Goal: Obtain resource: Obtain resource

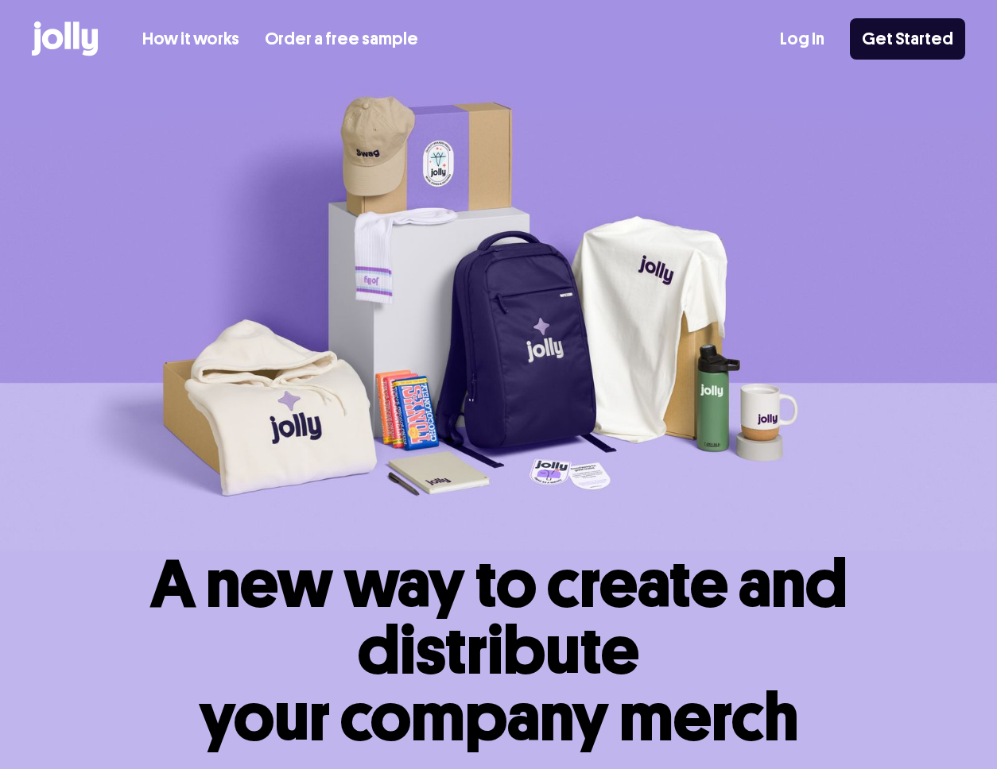
click at [35, 29] on icon at bounding box center [65, 38] width 66 height 35
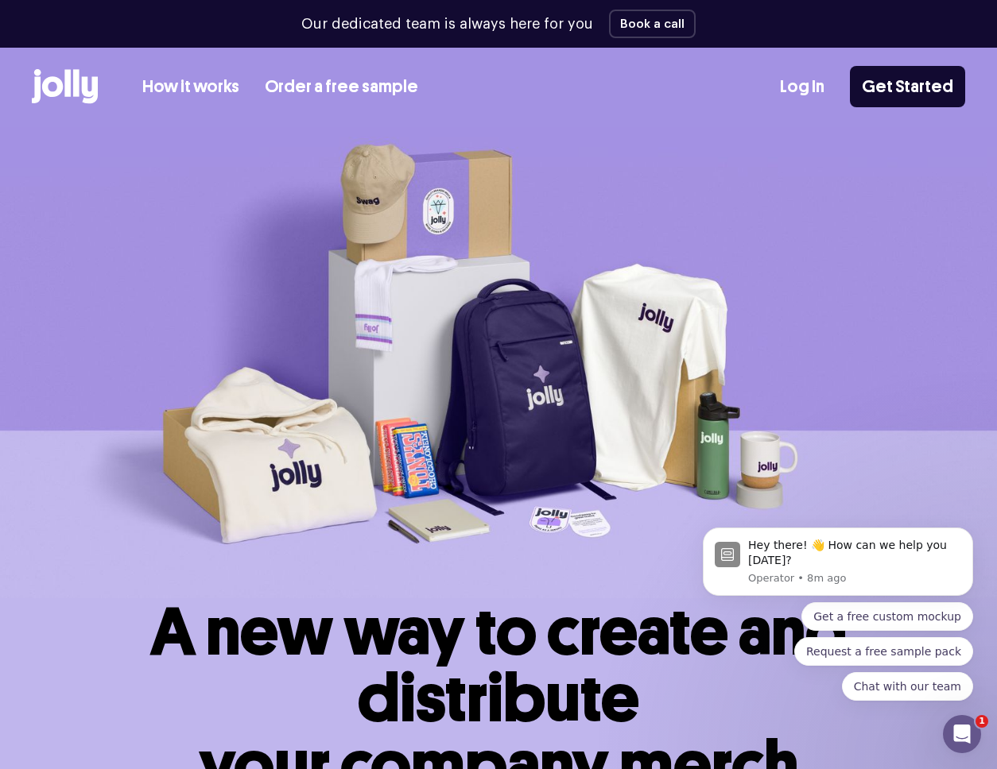
click at [353, 95] on link "Order a free sample" at bounding box center [341, 87] width 153 height 26
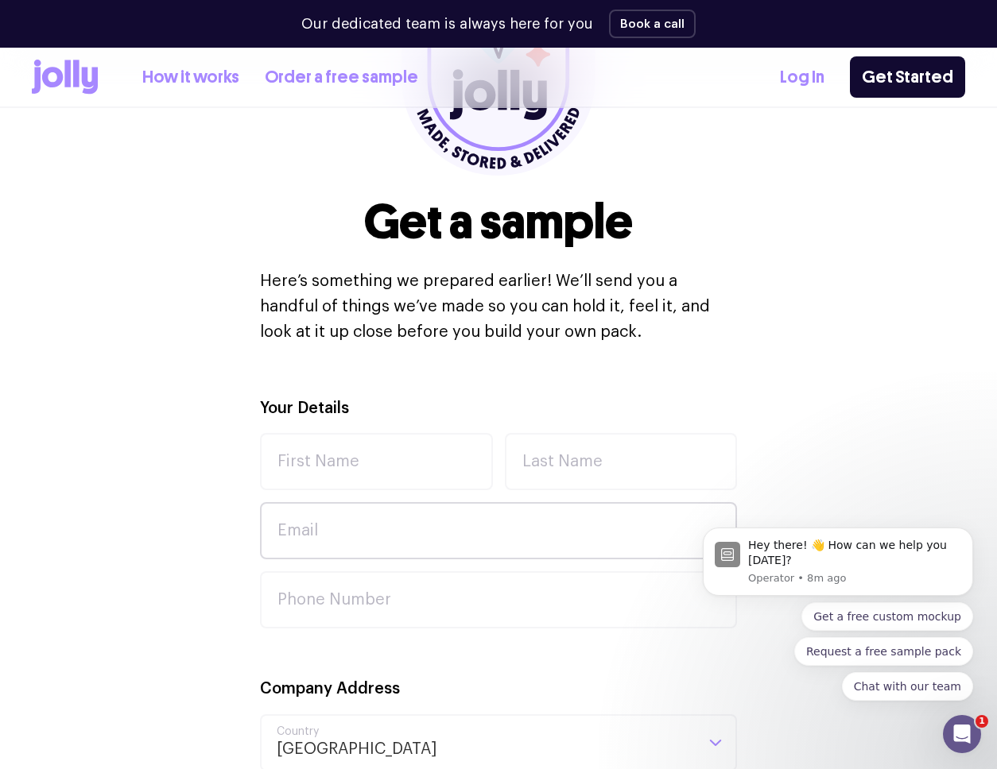
scroll to position [291, 0]
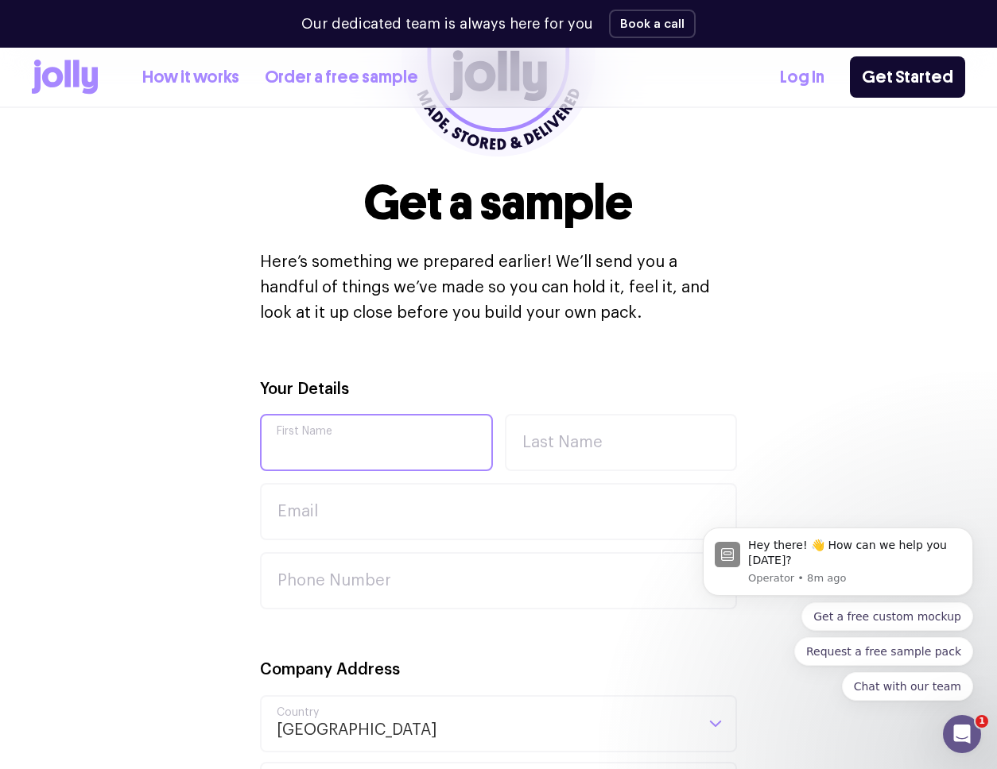
click at [329, 441] on input "First Name" at bounding box center [376, 442] width 233 height 57
type input "Angela"
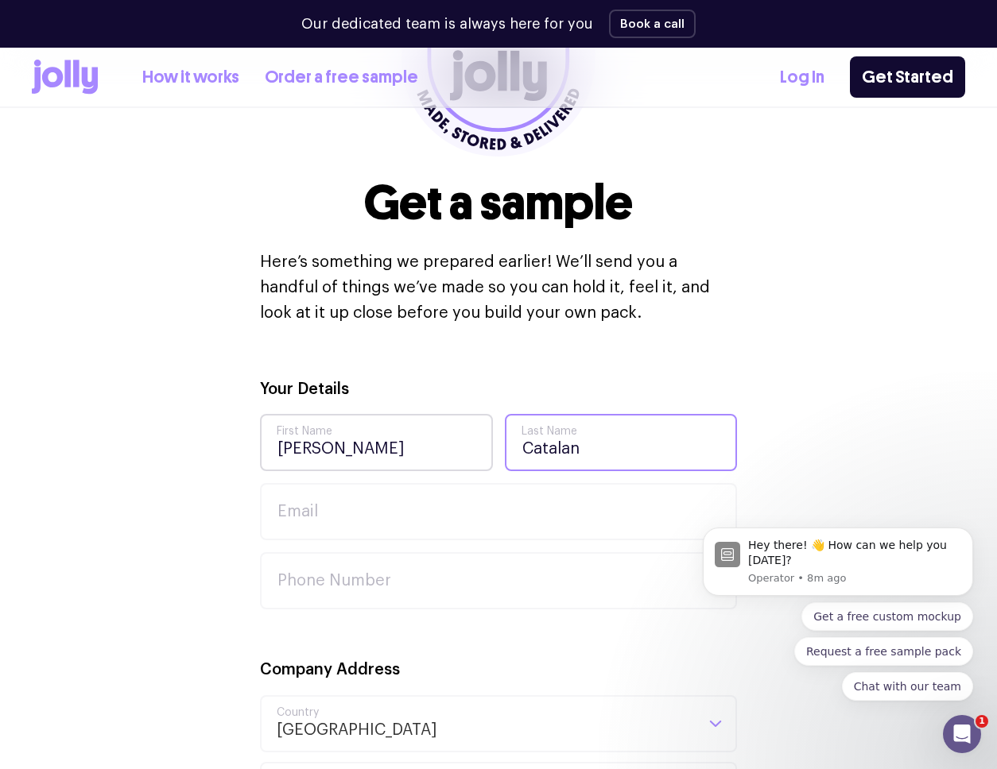
type input "Catalan"
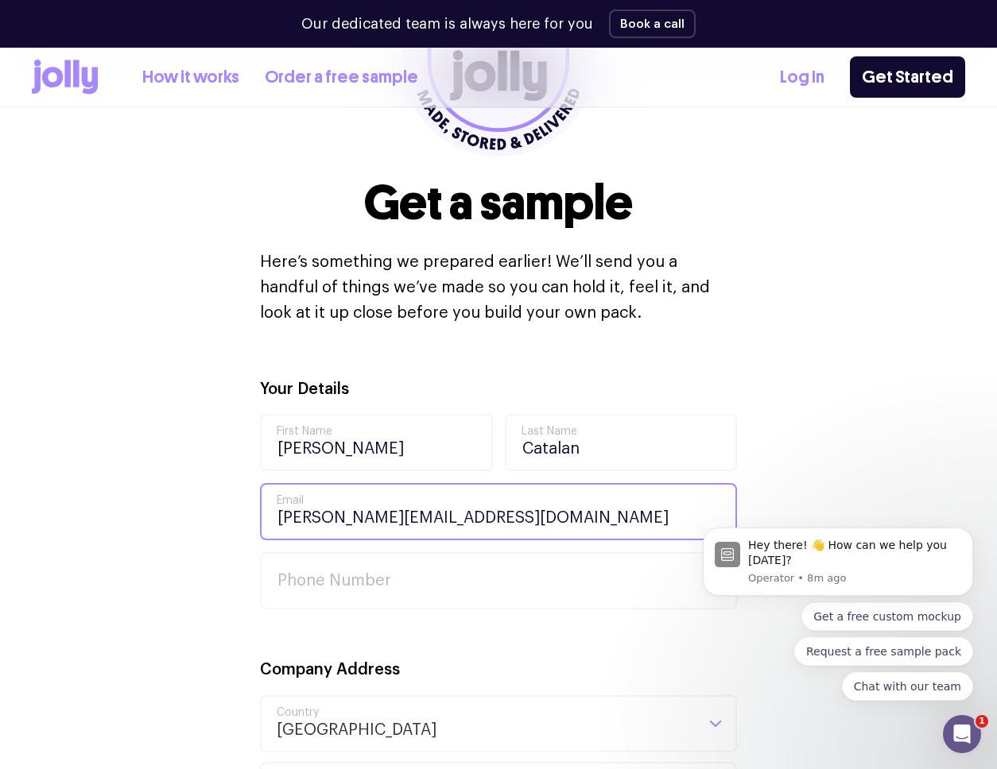
type input "[PERSON_NAME][EMAIL_ADDRESS][DOMAIN_NAME]"
drag, startPoint x: 468, startPoint y: 526, endPoint x: 506, endPoint y: 519, distance: 38.8
click at [471, 527] on input "[PERSON_NAME][EMAIL_ADDRESS][DOMAIN_NAME]" at bounding box center [498, 511] width 477 height 57
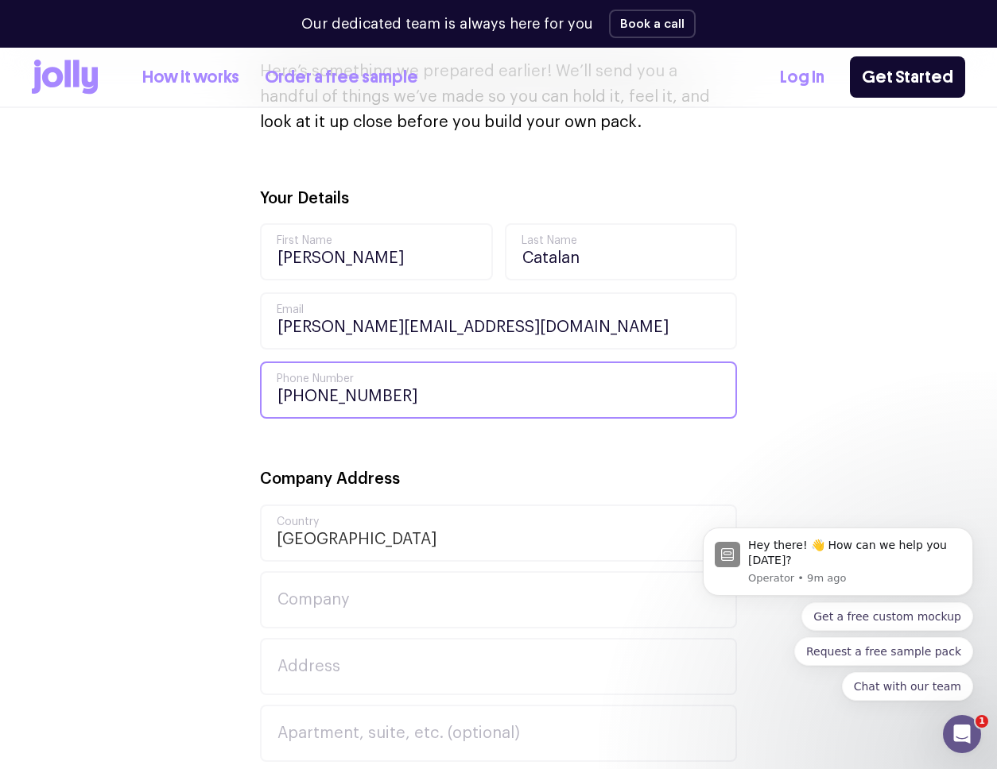
scroll to position [523, 0]
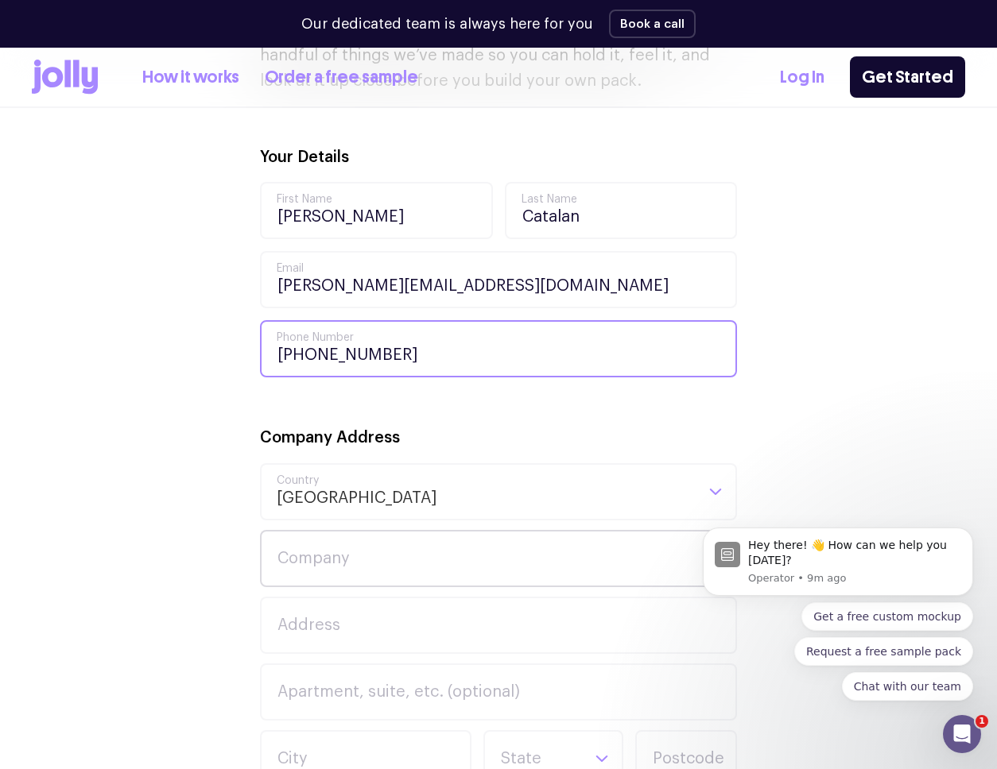
type input "+61406600783"
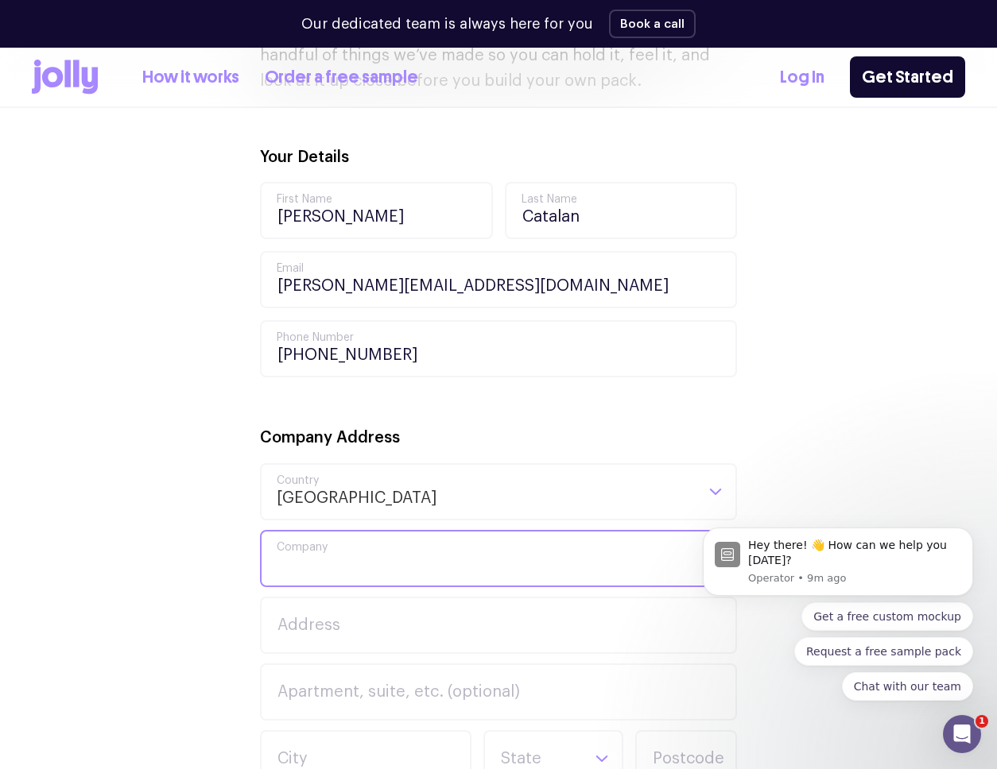
click at [366, 531] on input "Company" at bounding box center [498, 558] width 477 height 57
type input "y"
type input "AltMonday Pty Ltd"
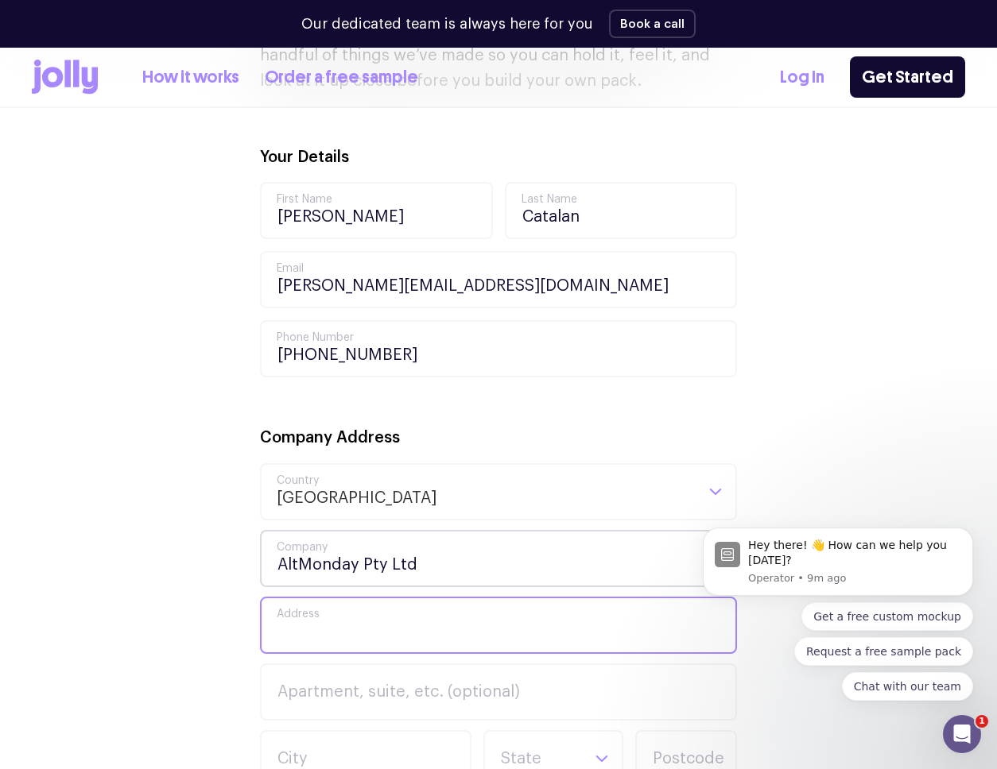
type input "2"
type input "Level 1 6 The Corso"
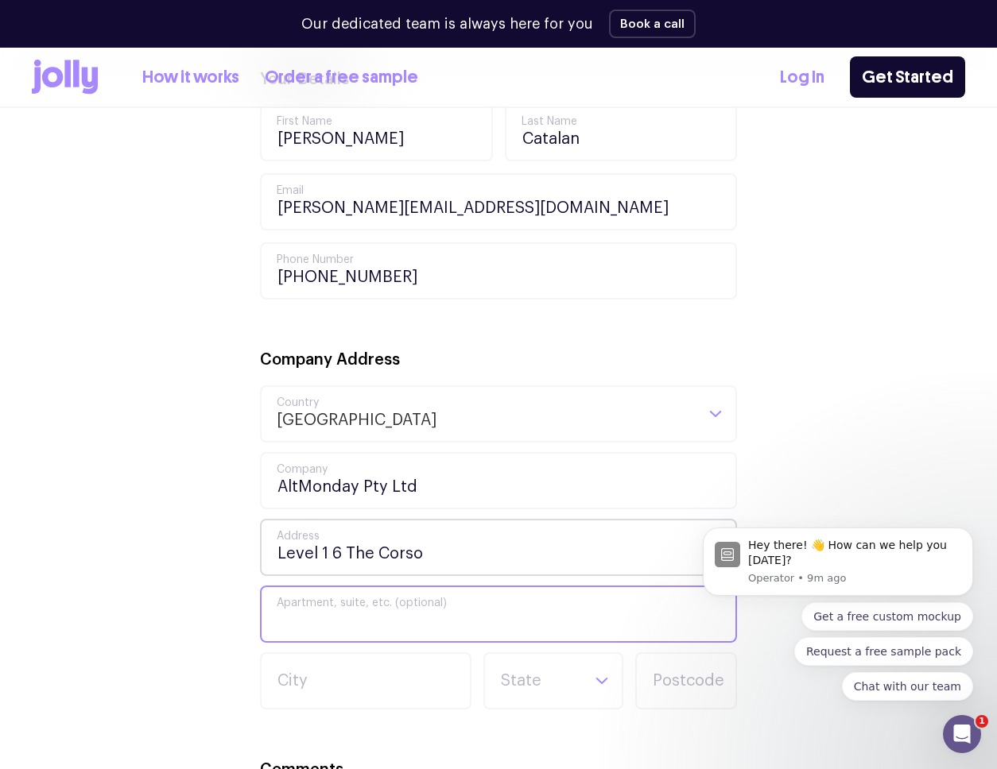
scroll to position [652, 0]
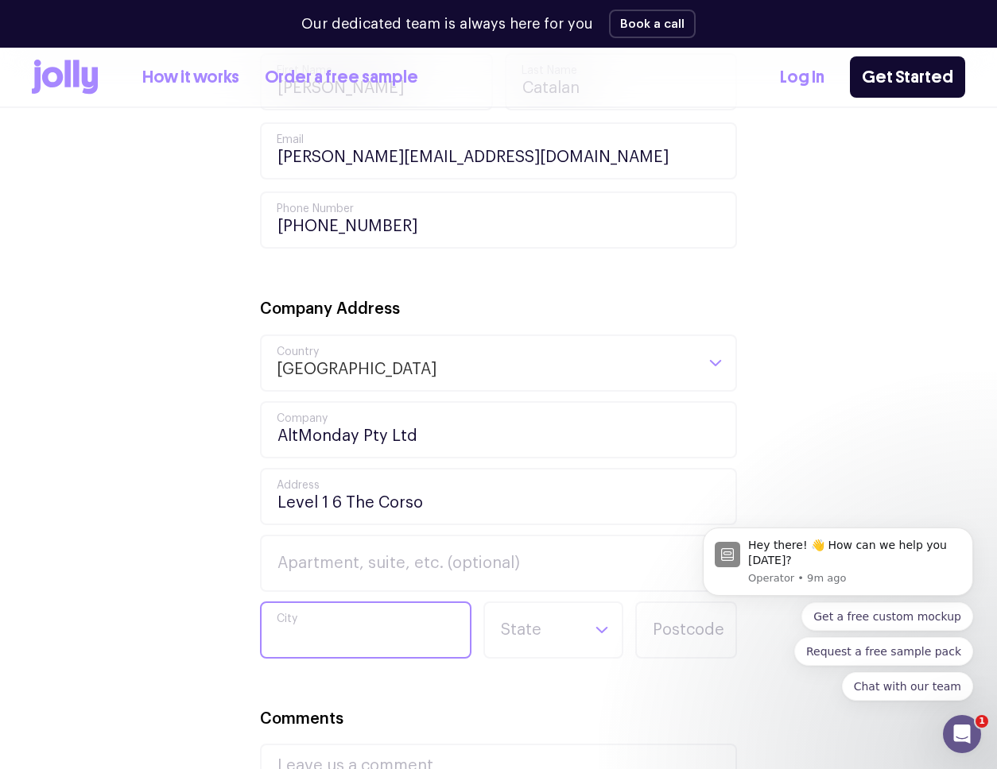
click at [339, 633] on input "City" at bounding box center [365, 630] width 211 height 57
type input "Manly"
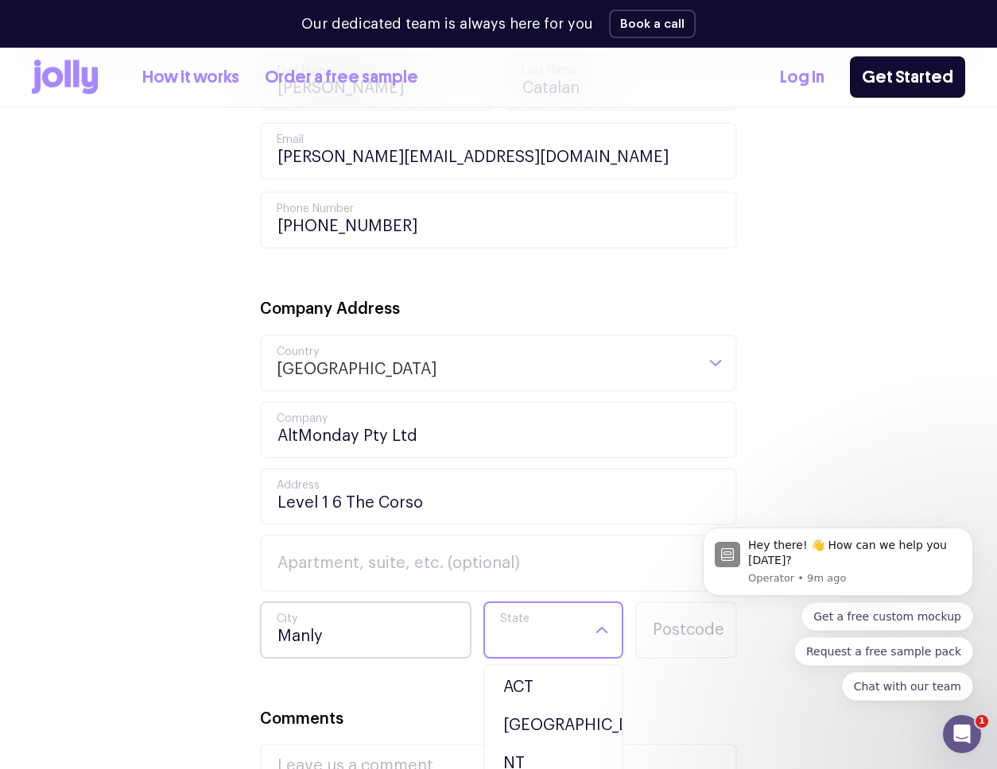
type input "n"
drag, startPoint x: 548, startPoint y: 688, endPoint x: 575, endPoint y: 678, distance: 27.9
click at [549, 688] on li "NSW" at bounding box center [553, 687] width 132 height 38
click at [693, 639] on body "Hey there! 👋 How can we help you today? Operator • 9m ago Get a free custom moc…" at bounding box center [837, 566] width 305 height 308
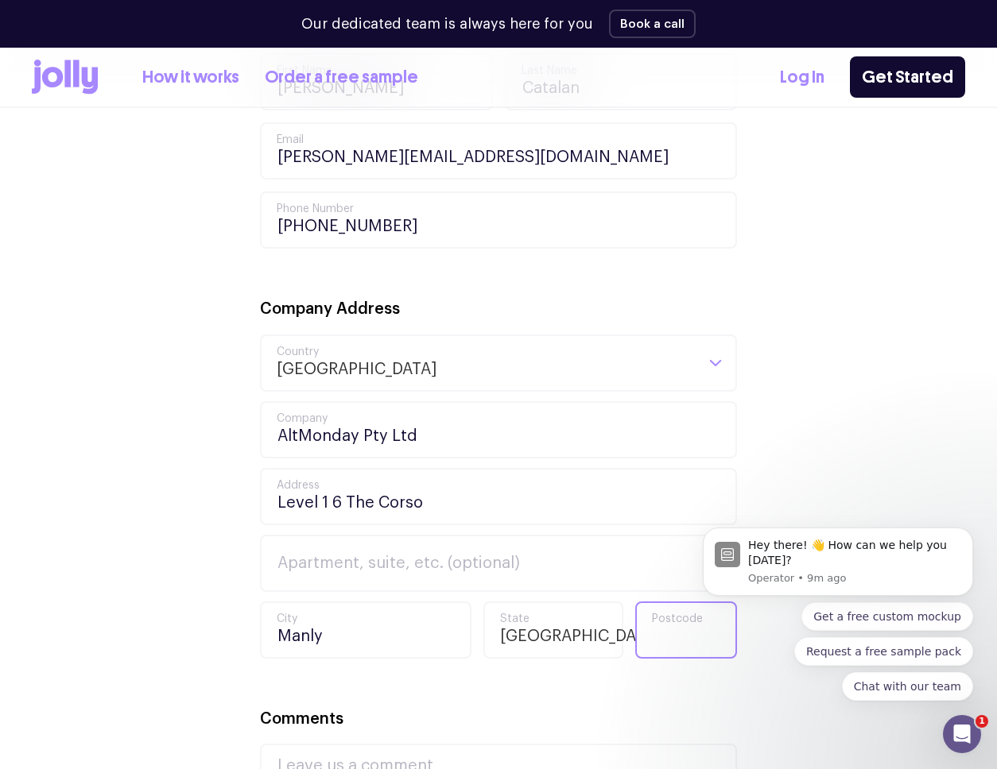
click at [680, 633] on input "Postcode" at bounding box center [686, 630] width 102 height 57
type input "2095"
drag, startPoint x: 83, startPoint y: 567, endPoint x: 145, endPoint y: 555, distance: 62.4
click at [85, 567] on div "Your Details Angela First Name Catalan Last Name angela@altmonday.com Email +61…" at bounding box center [498, 536] width 933 height 1040
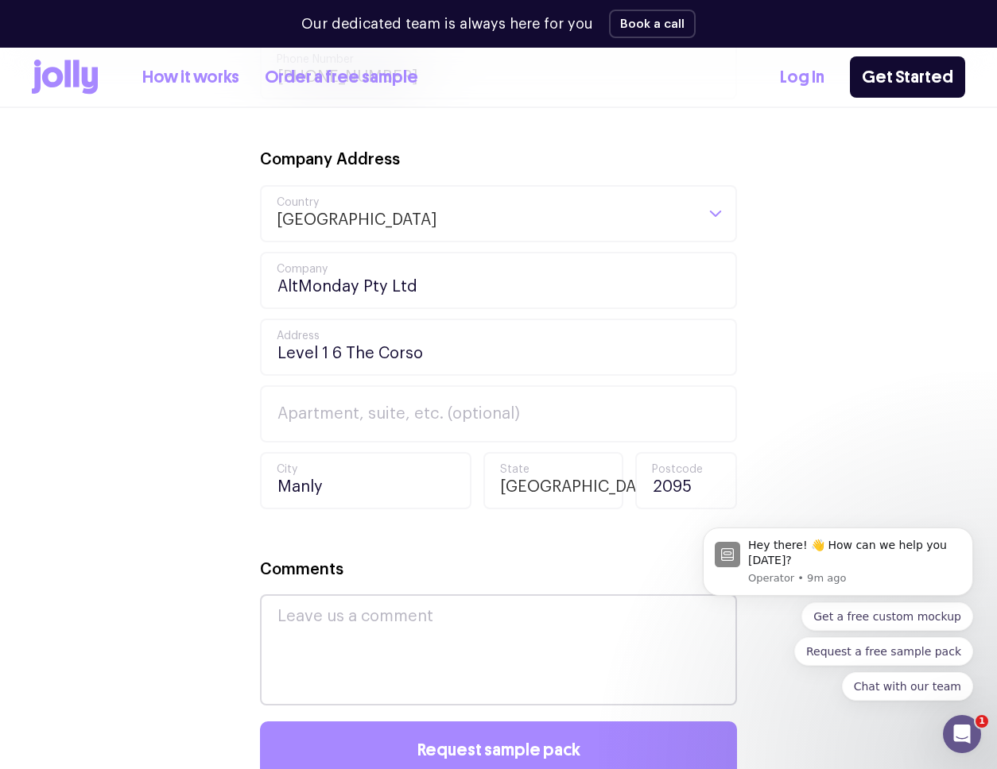
scroll to position [838, 0]
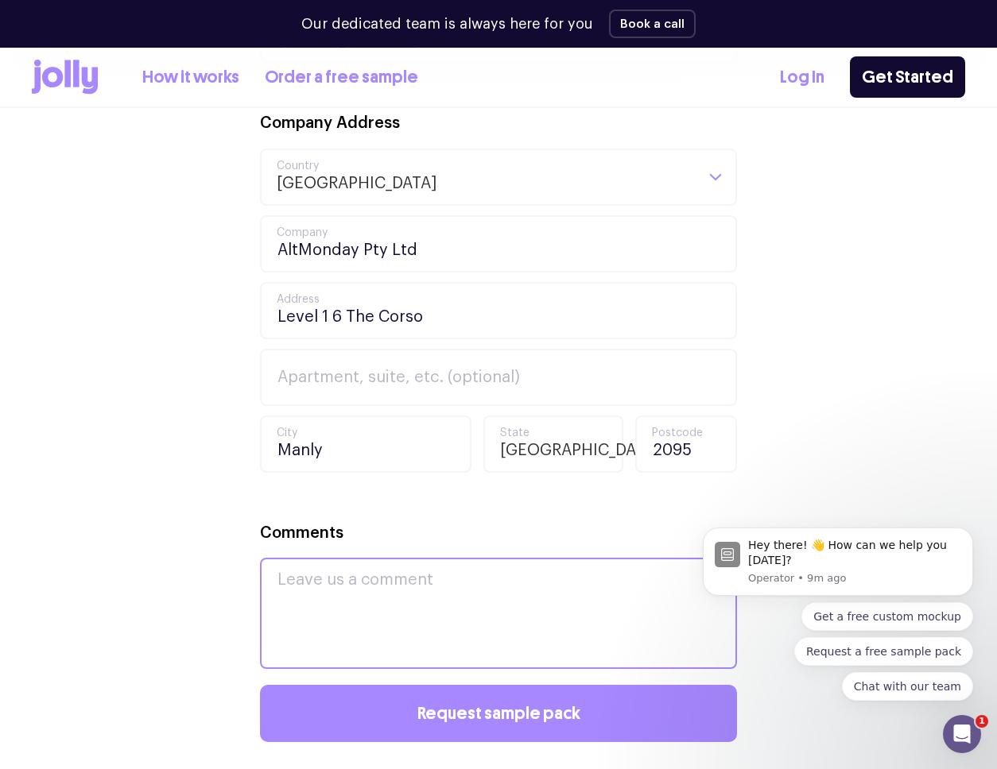
click at [339, 583] on textarea "Comments" at bounding box center [498, 613] width 477 height 111
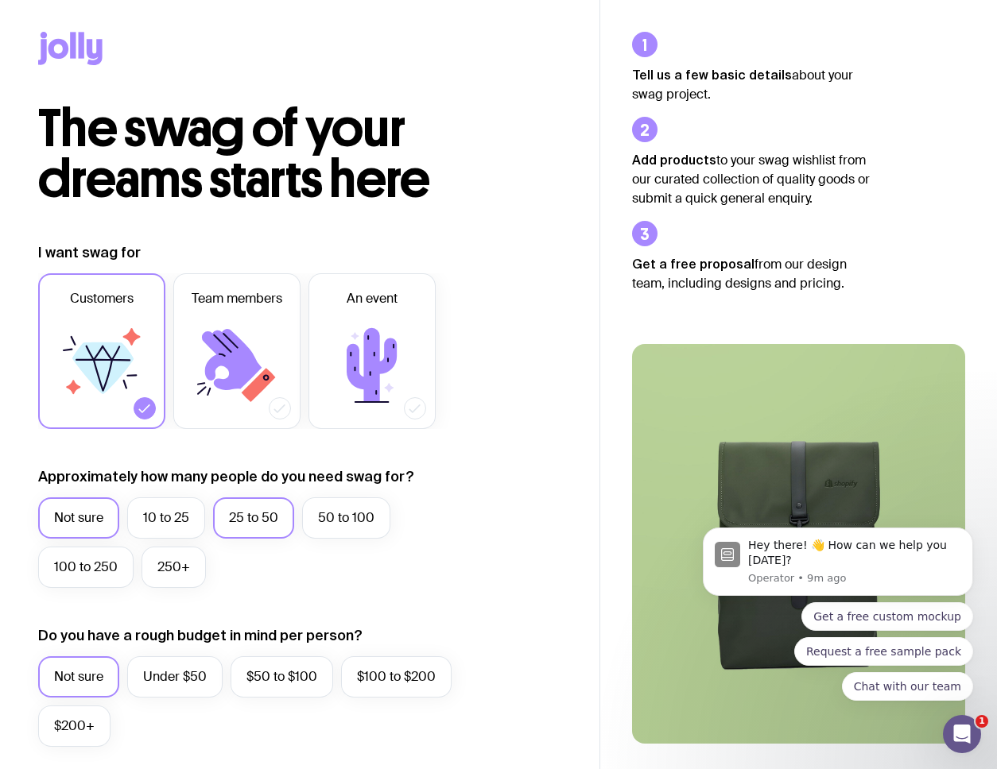
scroll to position [9, 0]
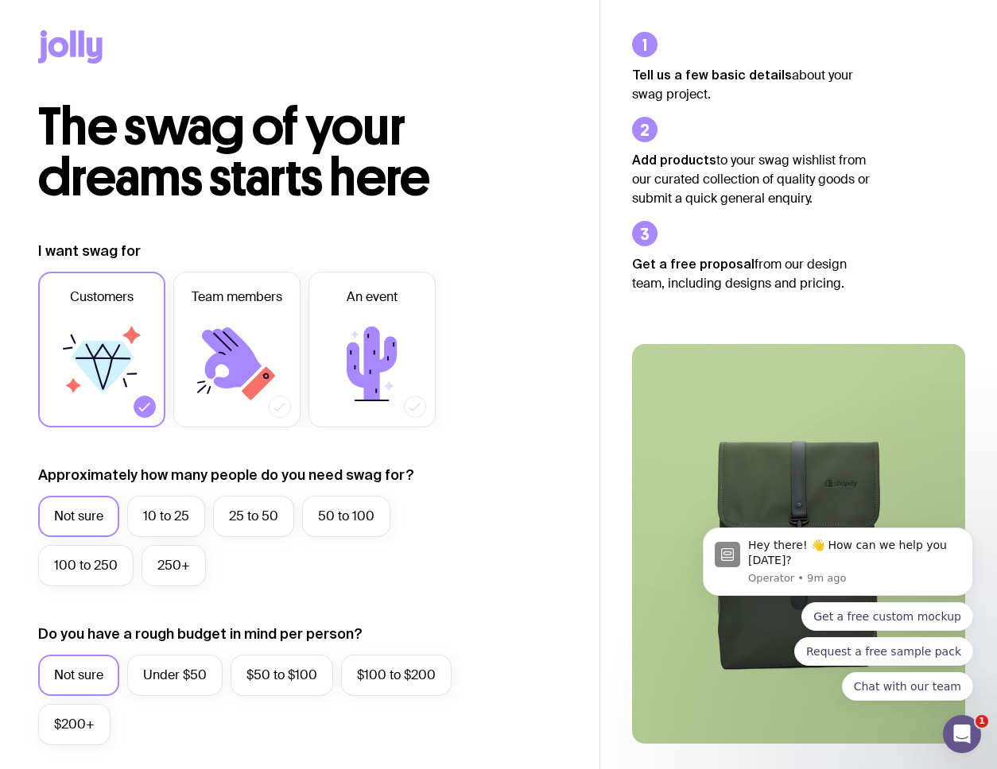
click at [75, 513] on label "Not sure" at bounding box center [78, 516] width 81 height 41
click at [0, 0] on input "Not sure" at bounding box center [0, 0] width 0 height 0
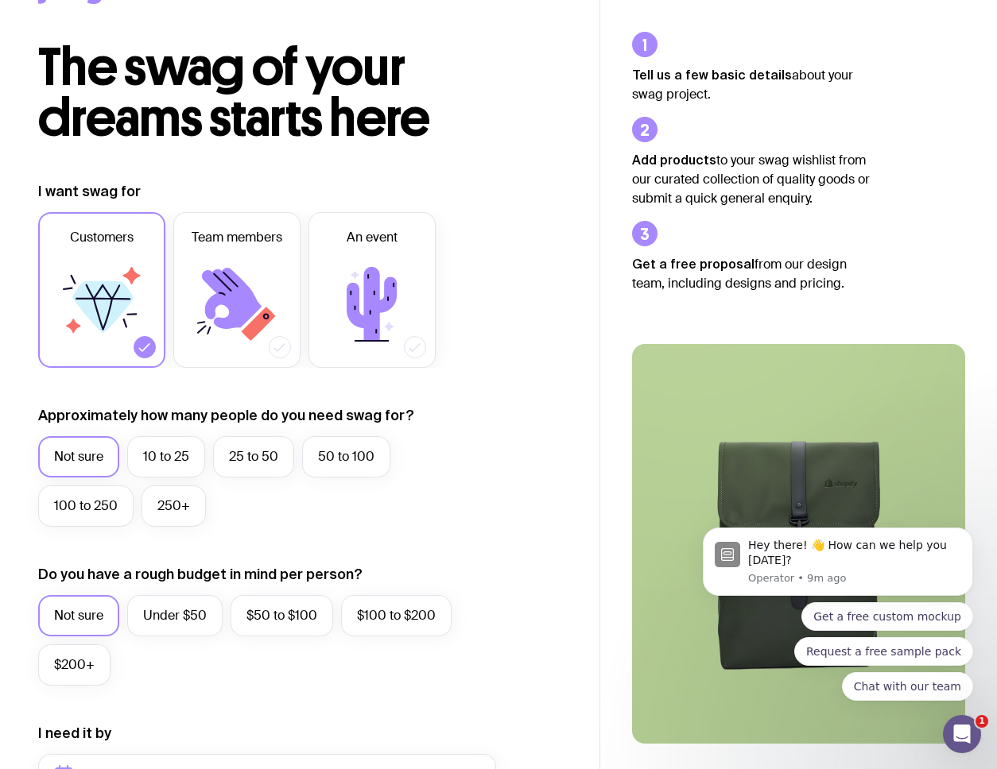
scroll to position [147, 0]
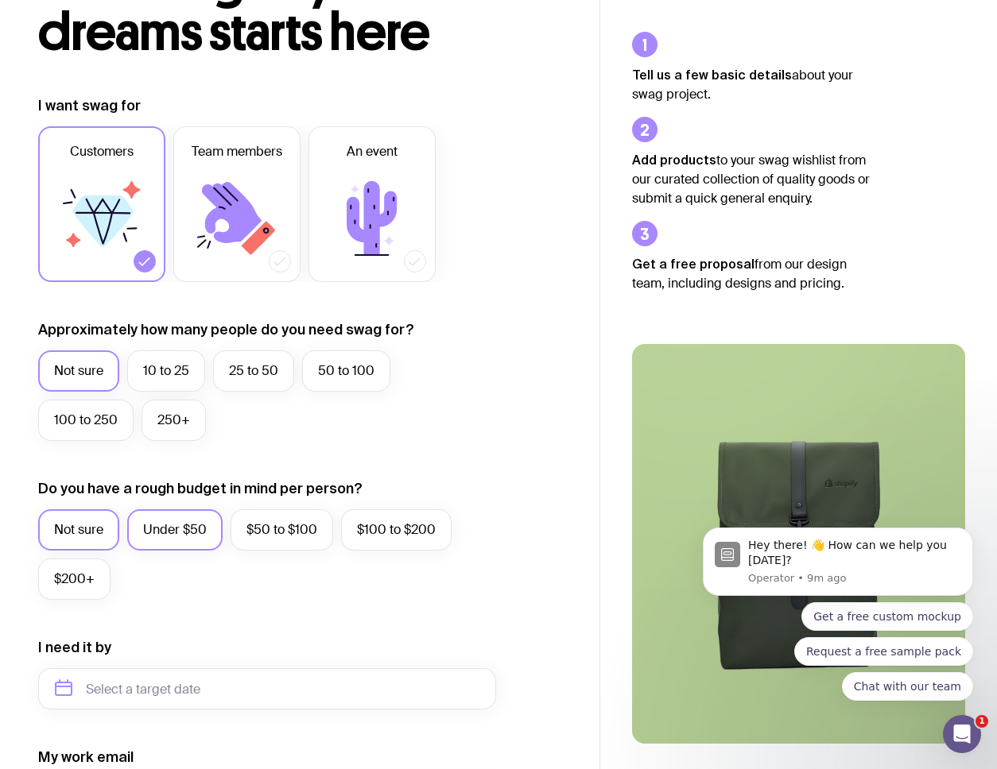
click at [191, 525] on label "Under $50" at bounding box center [174, 529] width 95 height 41
click at [0, 0] on input "Under $50" at bounding box center [0, 0] width 0 height 0
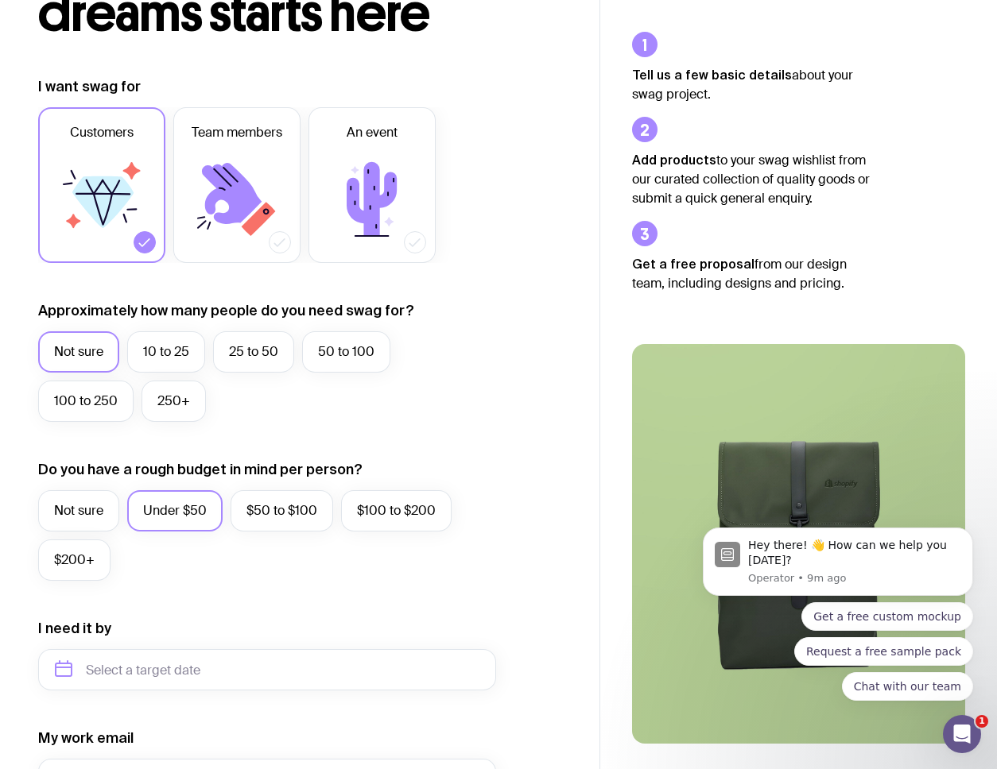
scroll to position [170, 0]
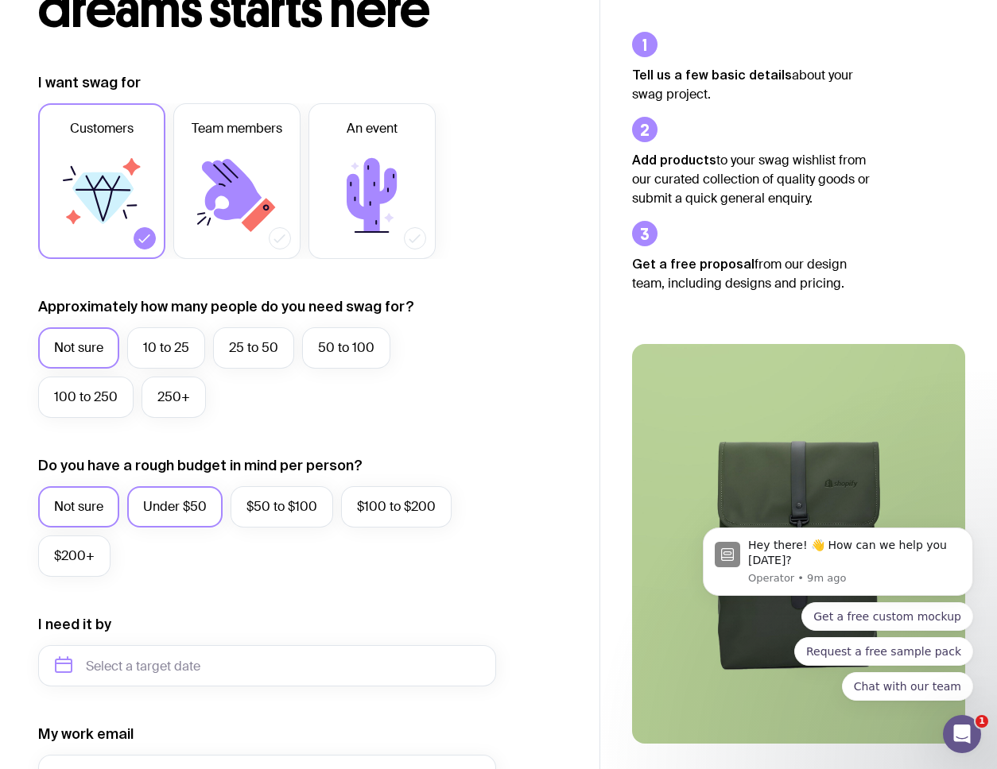
drag, startPoint x: 68, startPoint y: 493, endPoint x: 83, endPoint y: 494, distance: 14.4
click at [68, 493] on label "Not sure" at bounding box center [78, 506] width 81 height 41
click at [0, 0] on input "Not sure" at bounding box center [0, 0] width 0 height 0
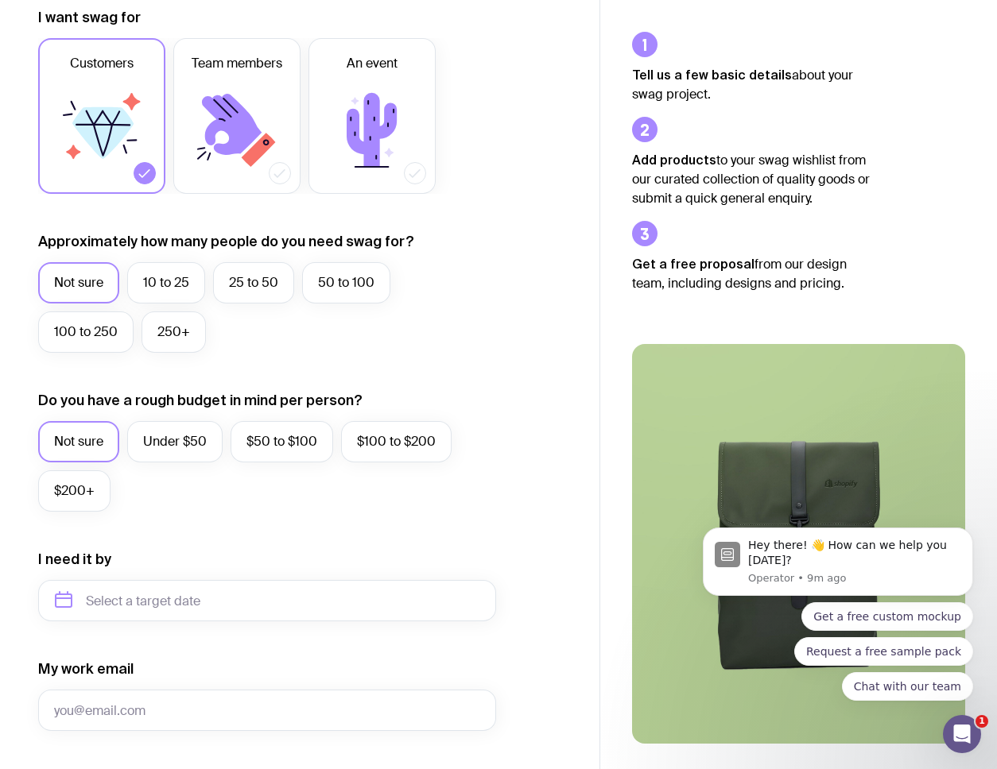
scroll to position [300, 0]
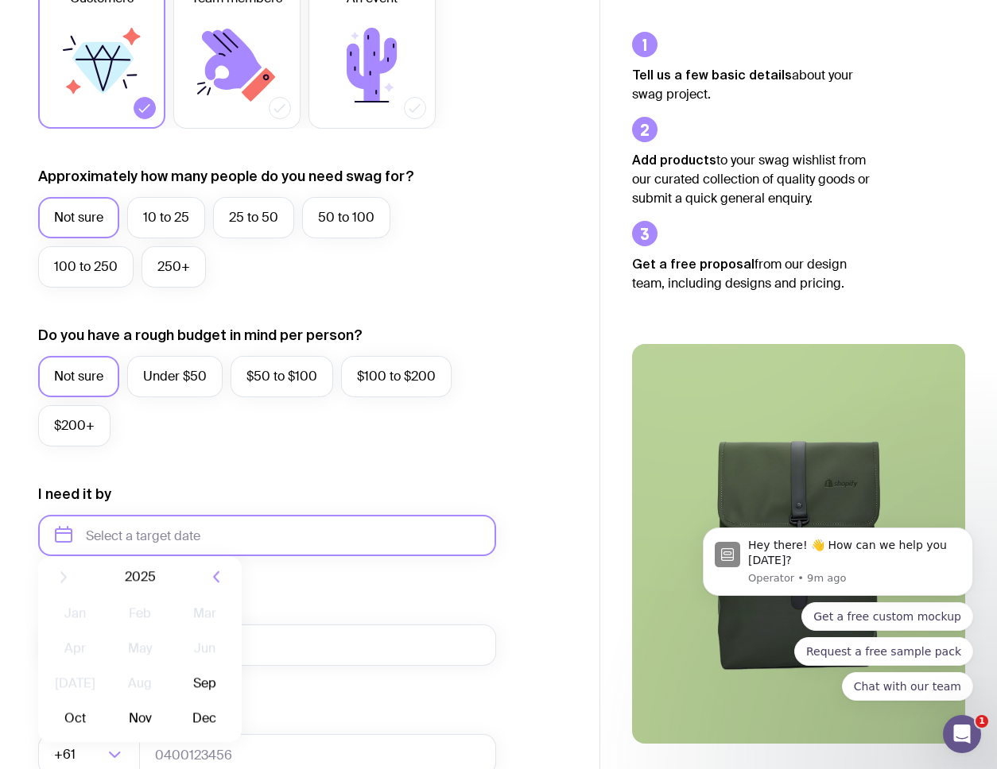
click at [211, 533] on input "text" at bounding box center [267, 535] width 458 height 41
click at [498, 482] on div "I want swag for Customers Team members An event Approximately how many people d…" at bounding box center [299, 463] width 523 height 1038
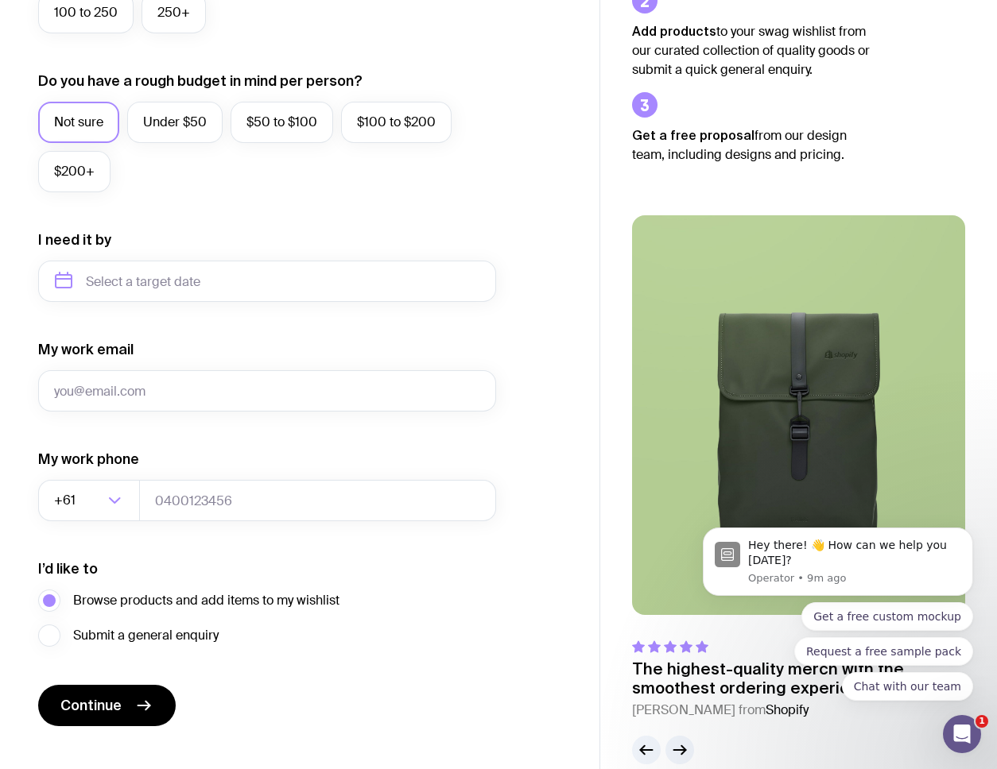
scroll to position [582, 0]
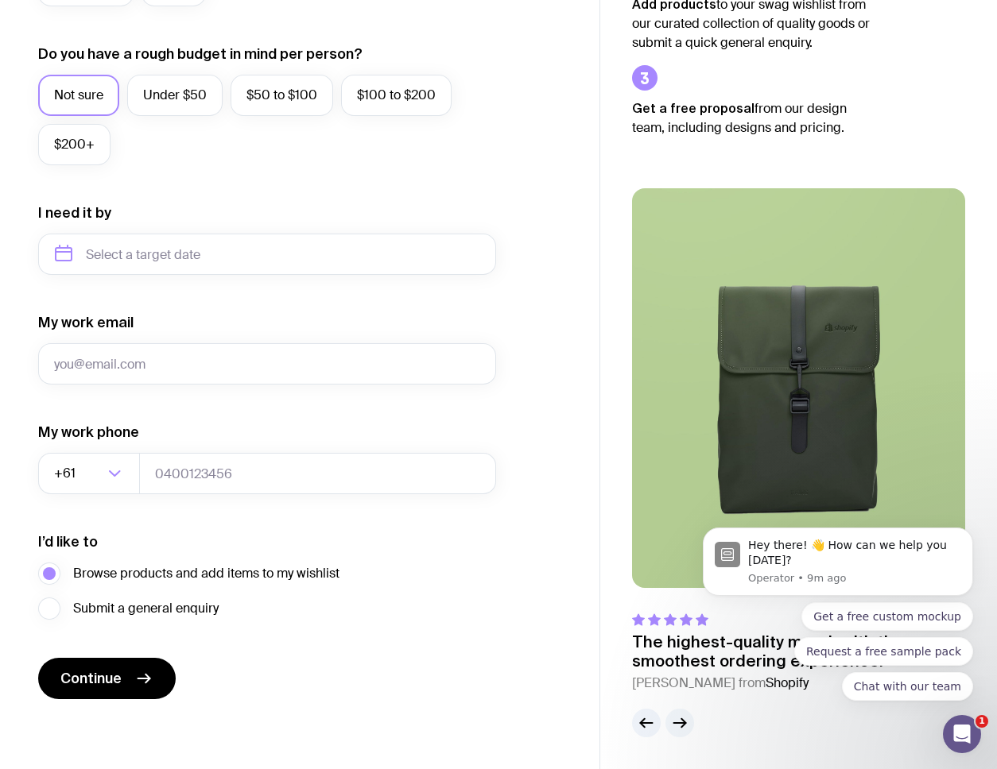
click at [682, 721] on icon "button" at bounding box center [679, 723] width 19 height 19
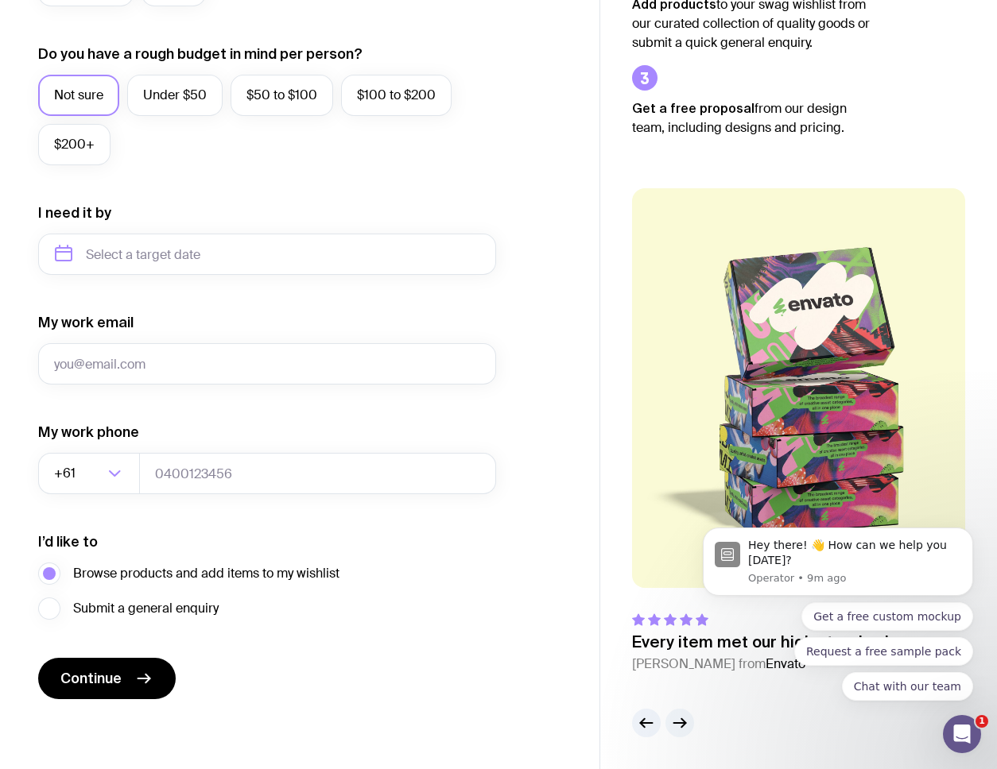
click at [682, 721] on icon "button" at bounding box center [679, 723] width 19 height 19
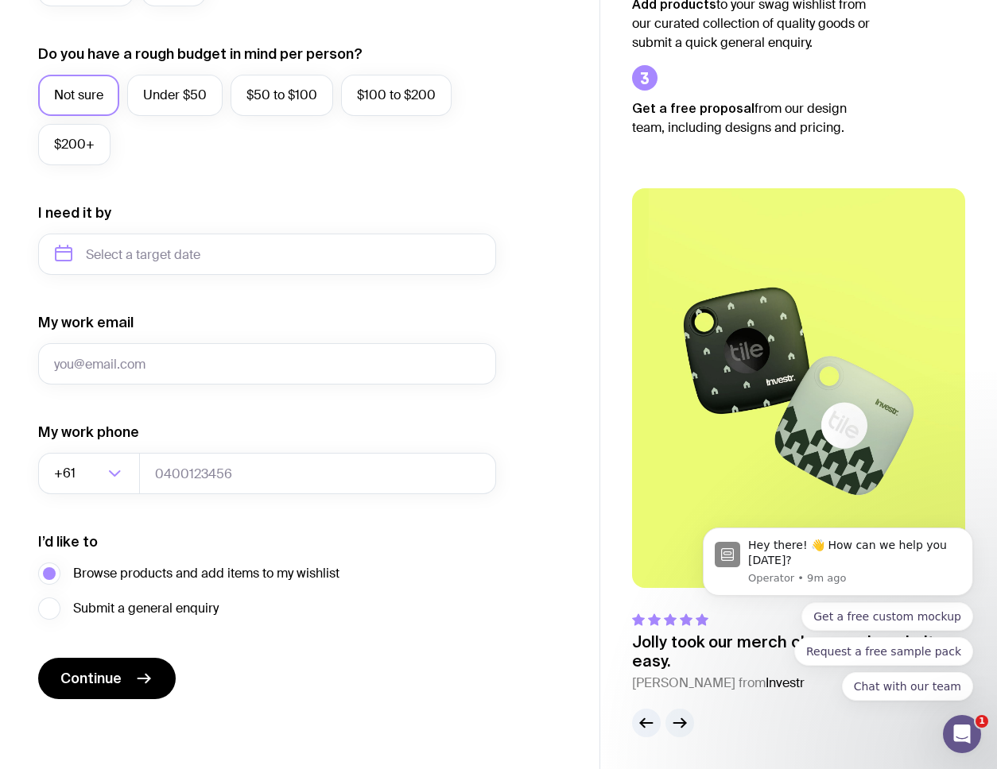
click at [682, 721] on icon "button" at bounding box center [679, 723] width 19 height 19
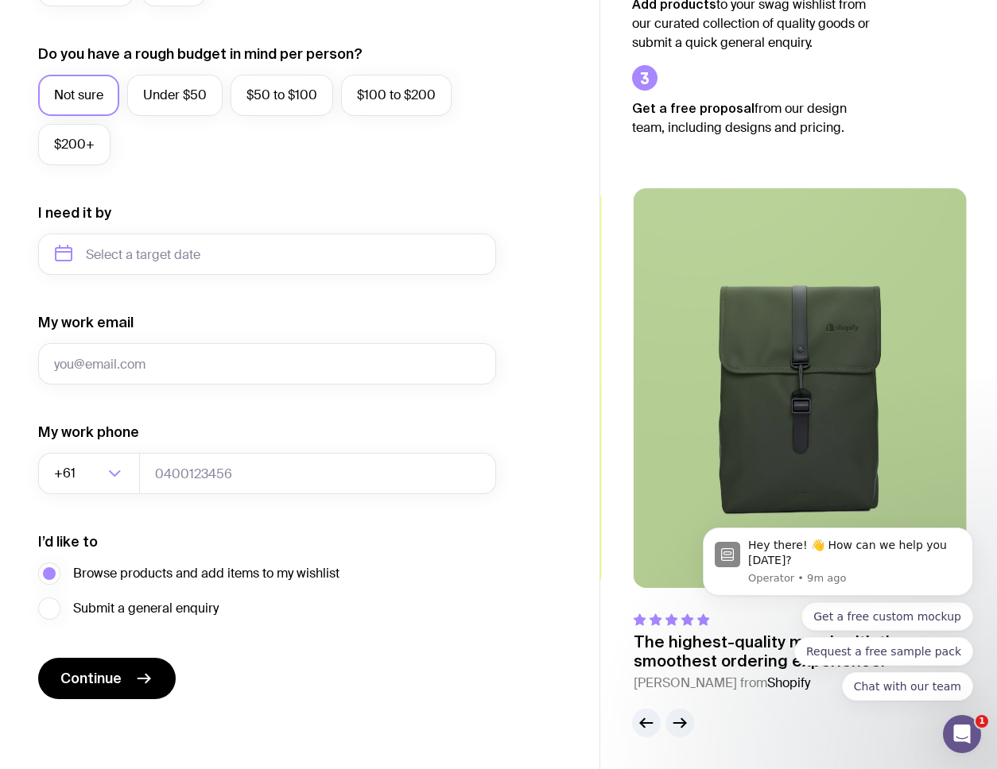
click at [682, 721] on icon "button" at bounding box center [679, 723] width 19 height 19
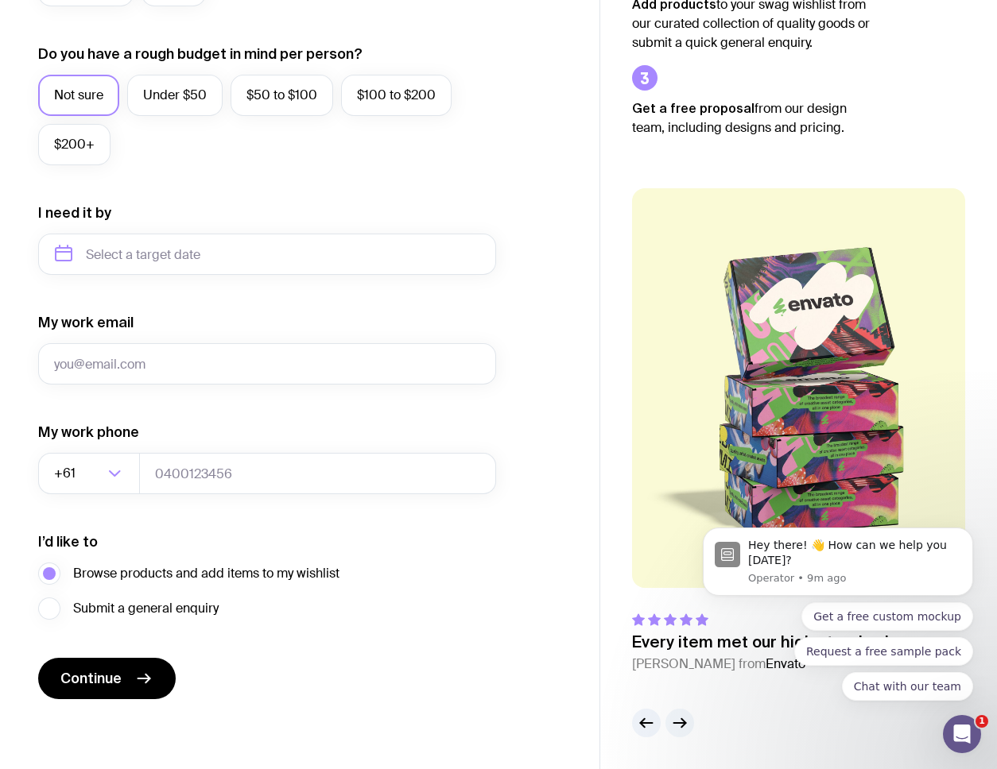
click at [682, 721] on icon "button" at bounding box center [679, 723] width 19 height 19
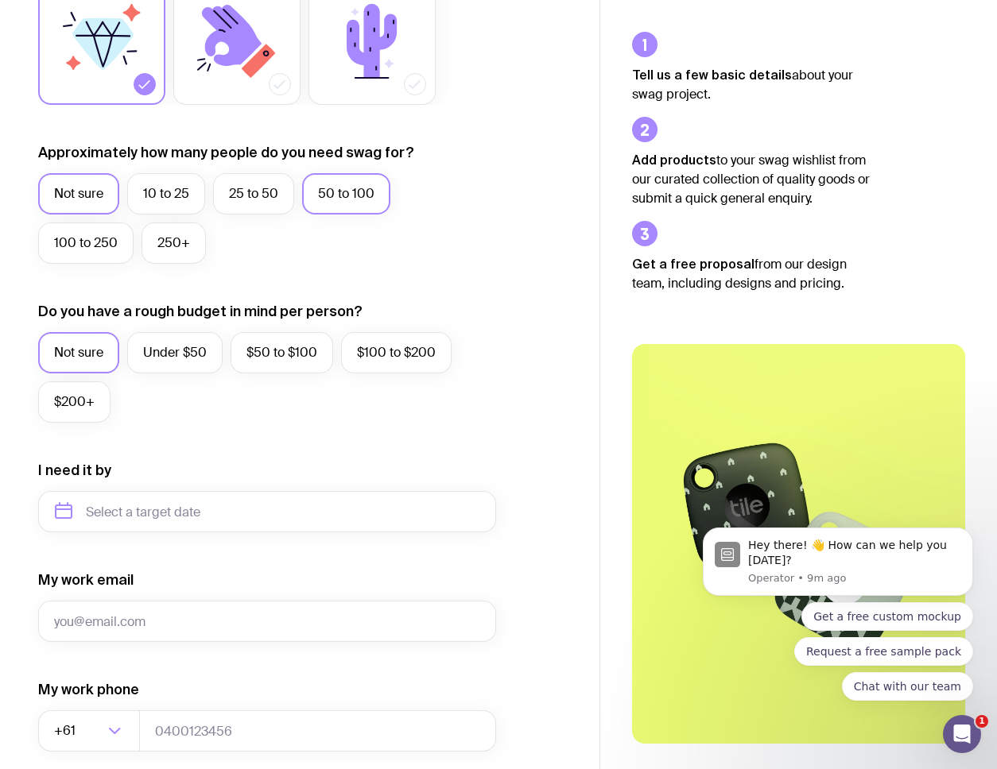
scroll to position [316, 0]
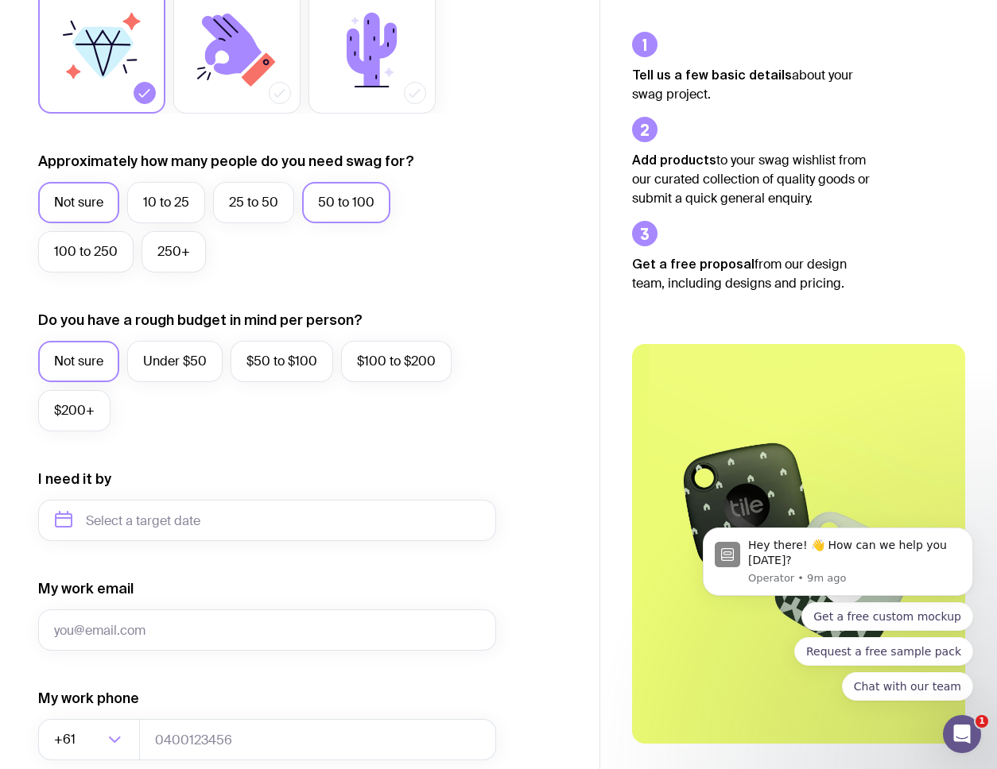
click at [351, 207] on label "50 to 100" at bounding box center [346, 202] width 88 height 41
click at [0, 0] on input "50 to 100" at bounding box center [0, 0] width 0 height 0
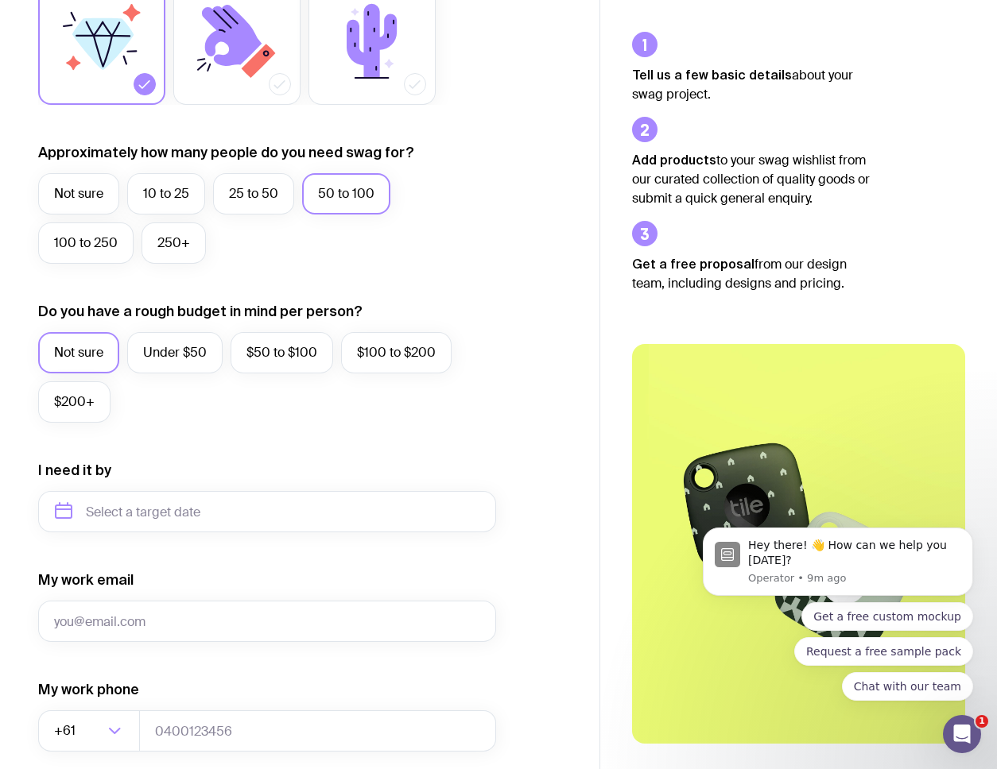
scroll to position [394, 0]
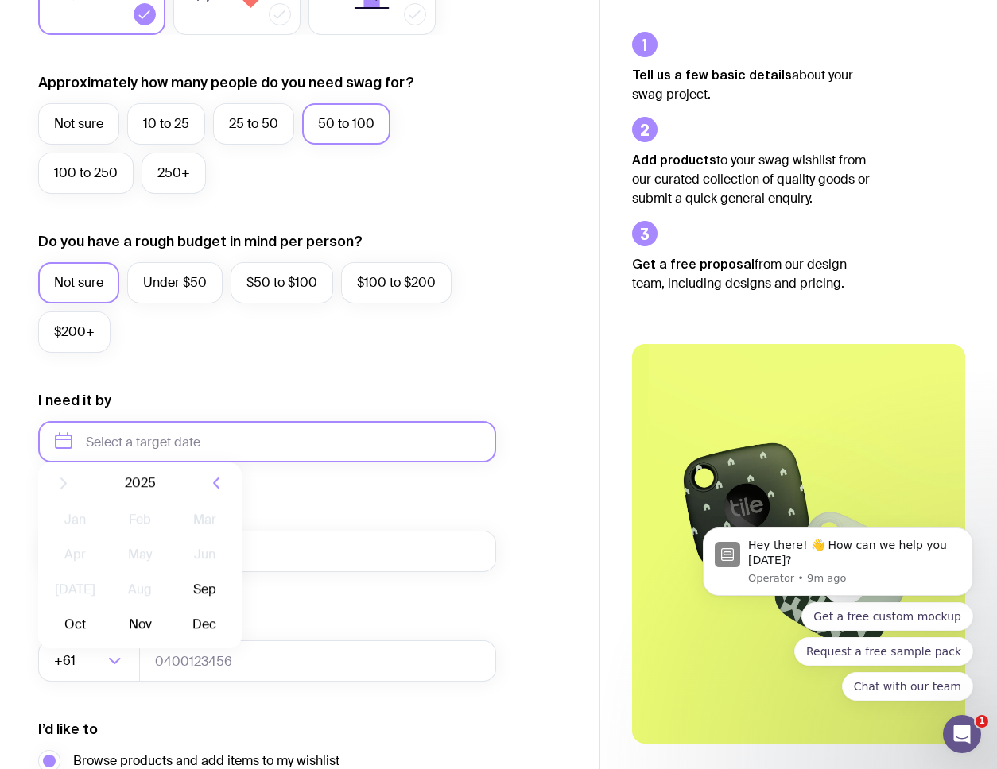
click at [173, 447] on input "text" at bounding box center [267, 441] width 458 height 41
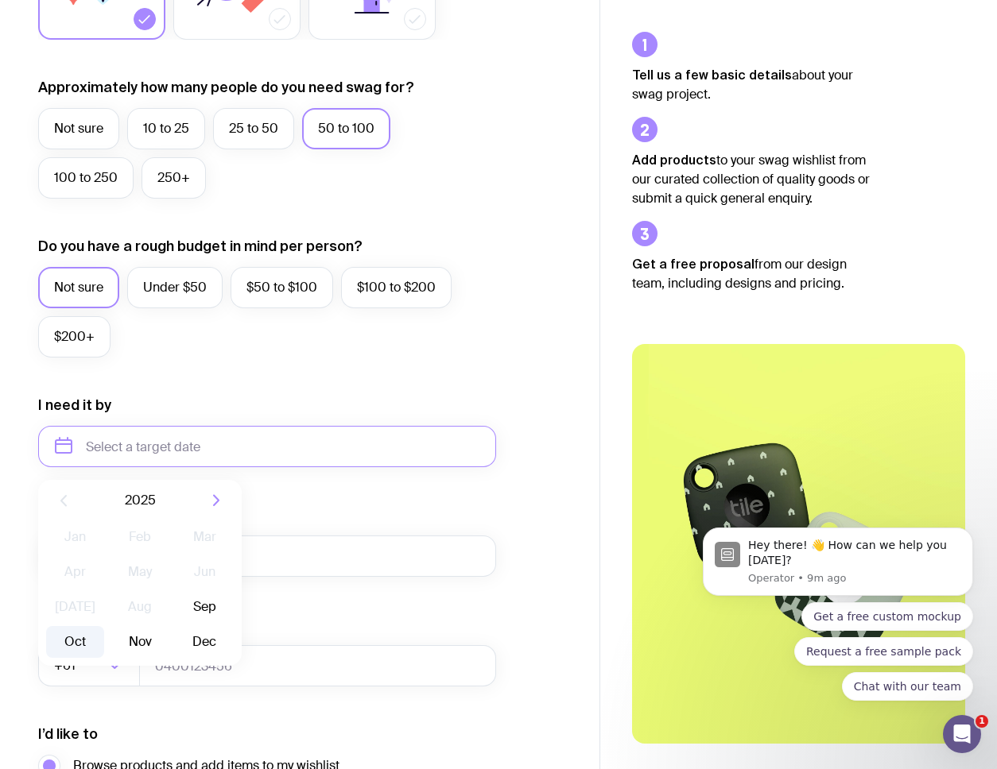
click at [110, 643] on button "Oct" at bounding box center [139, 642] width 58 height 32
type input "[DATE]"
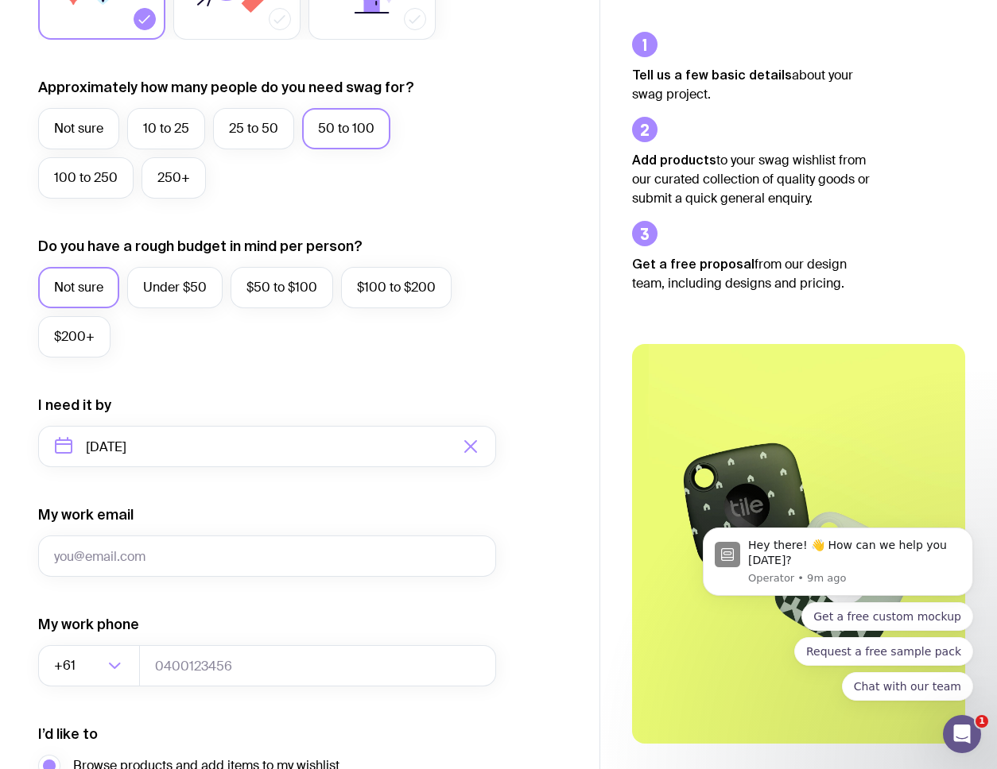
click at [345, 498] on form "I want swag for Customers Team members An event Approximately how many people d…" at bounding box center [267, 373] width 458 height 1038
click at [241, 564] on input "My work email" at bounding box center [267, 556] width 458 height 41
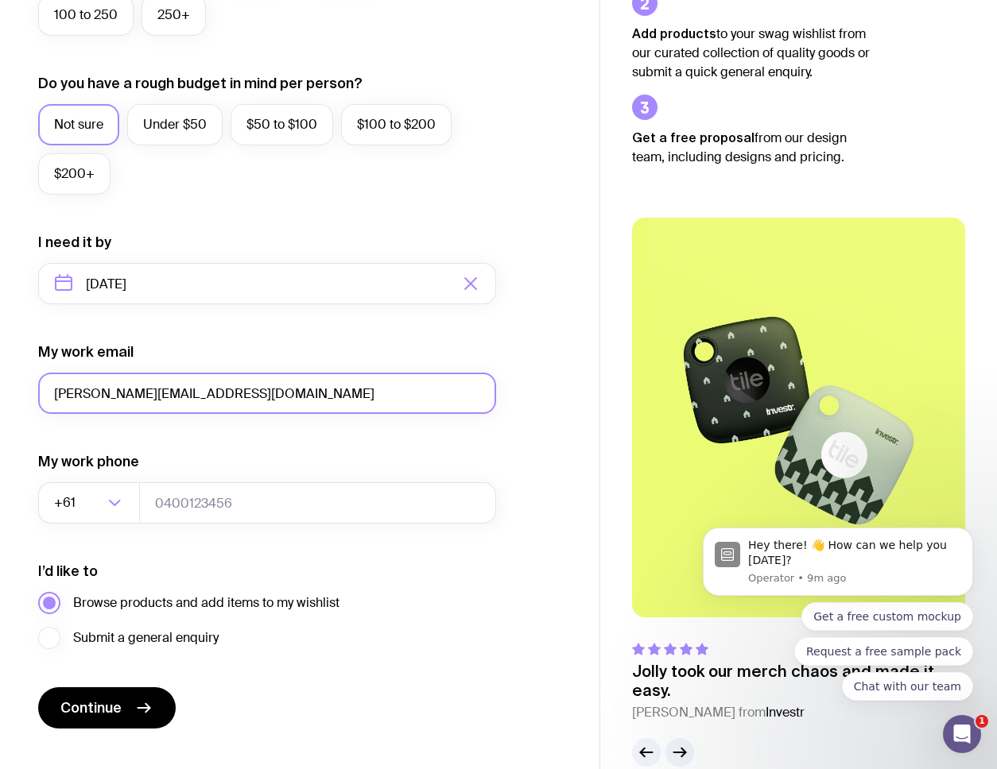
scroll to position [582, 0]
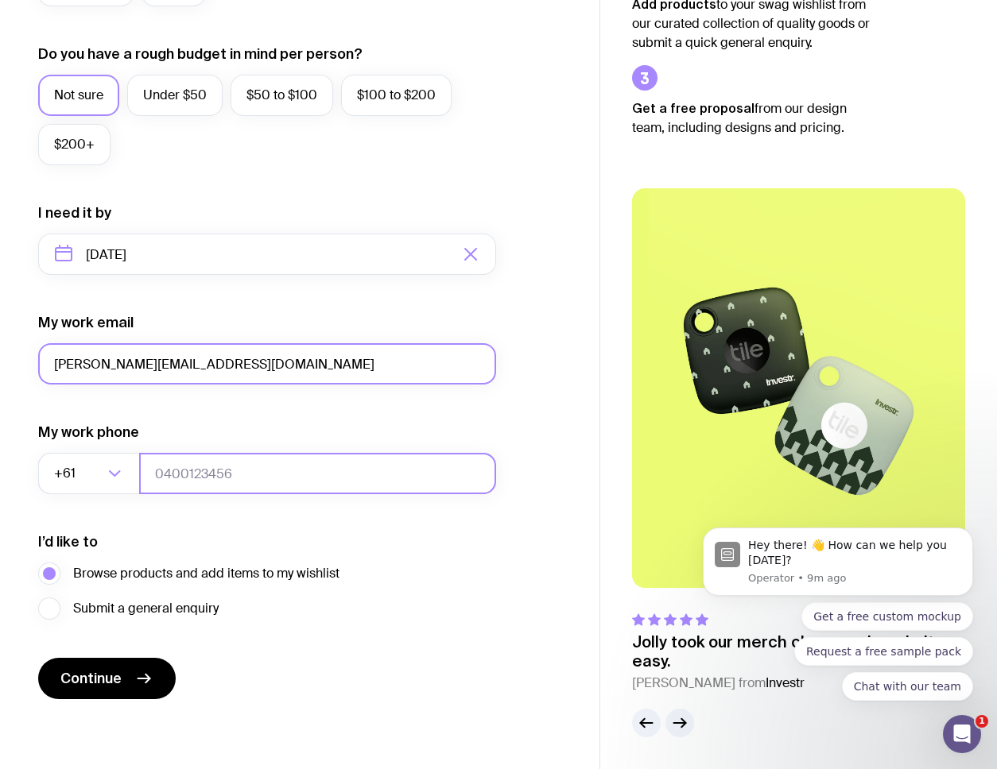
type input "[PERSON_NAME][EMAIL_ADDRESS][DOMAIN_NAME]"
click at [205, 470] on input "tel" at bounding box center [317, 473] width 357 height 41
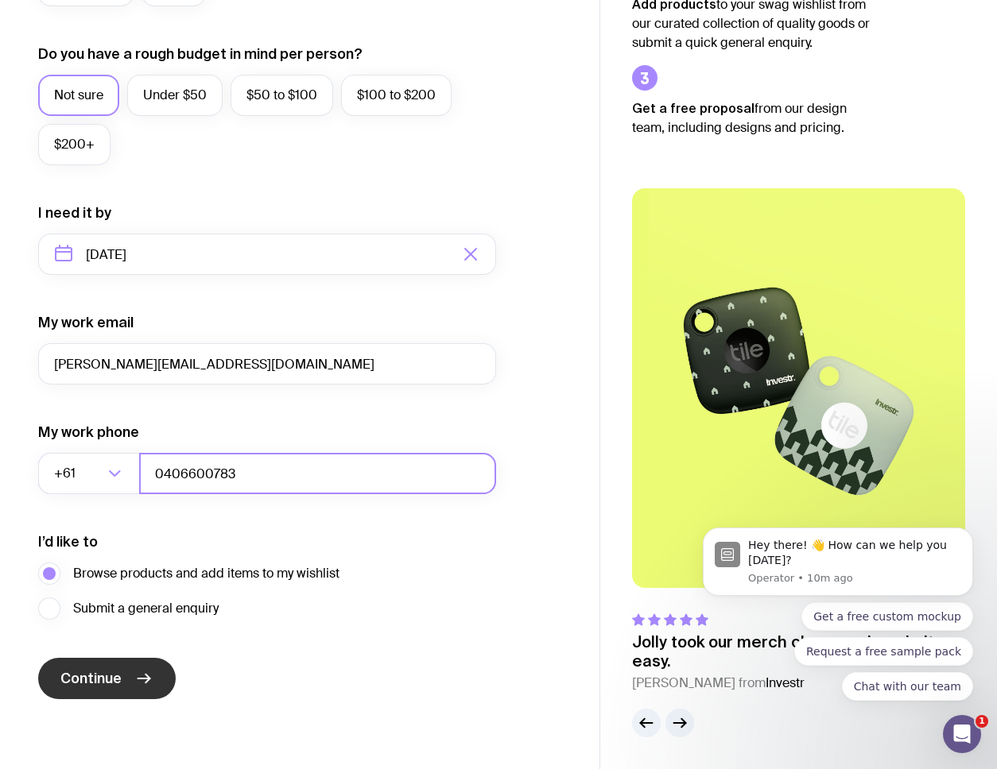
type input "0406600783"
click at [118, 680] on span "Continue" at bounding box center [90, 678] width 61 height 19
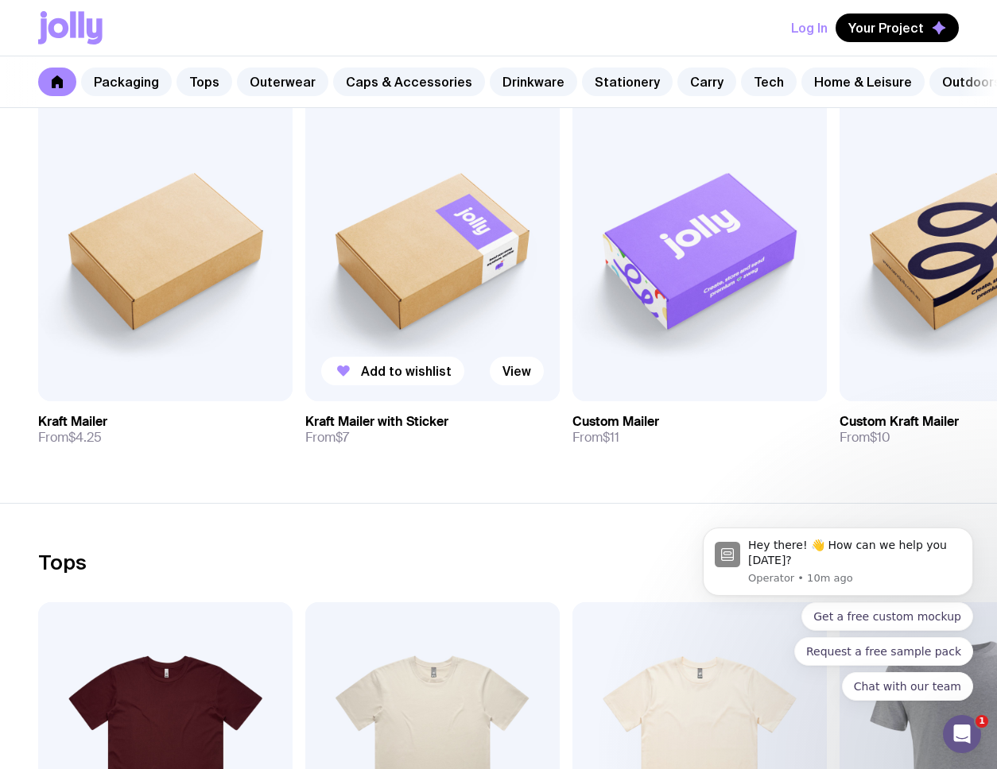
scroll to position [303, 0]
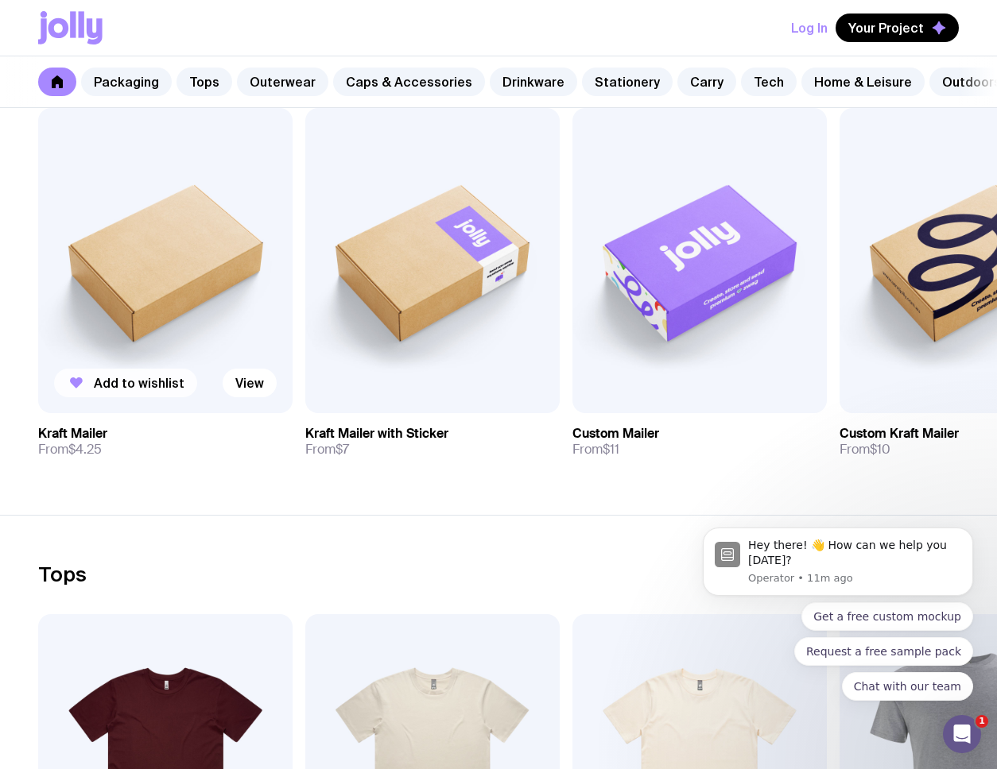
click at [154, 383] on span "Add to wishlist" at bounding box center [139, 383] width 91 height 16
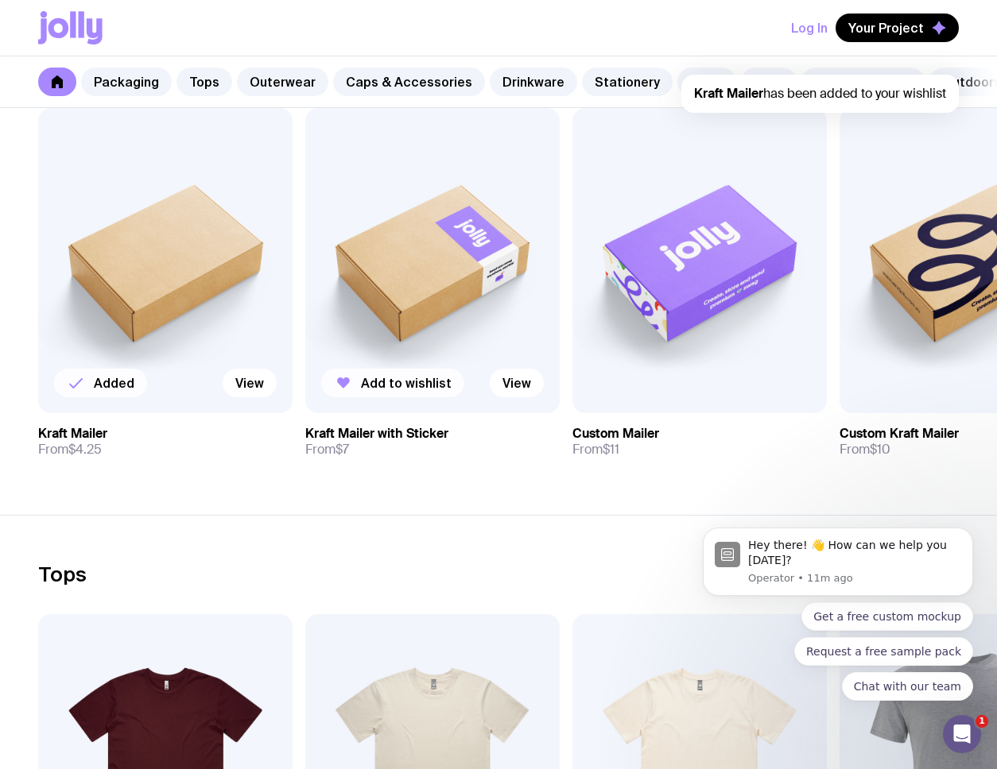
scroll to position [0, 0]
click at [370, 385] on span "Add to wishlist" at bounding box center [406, 383] width 91 height 16
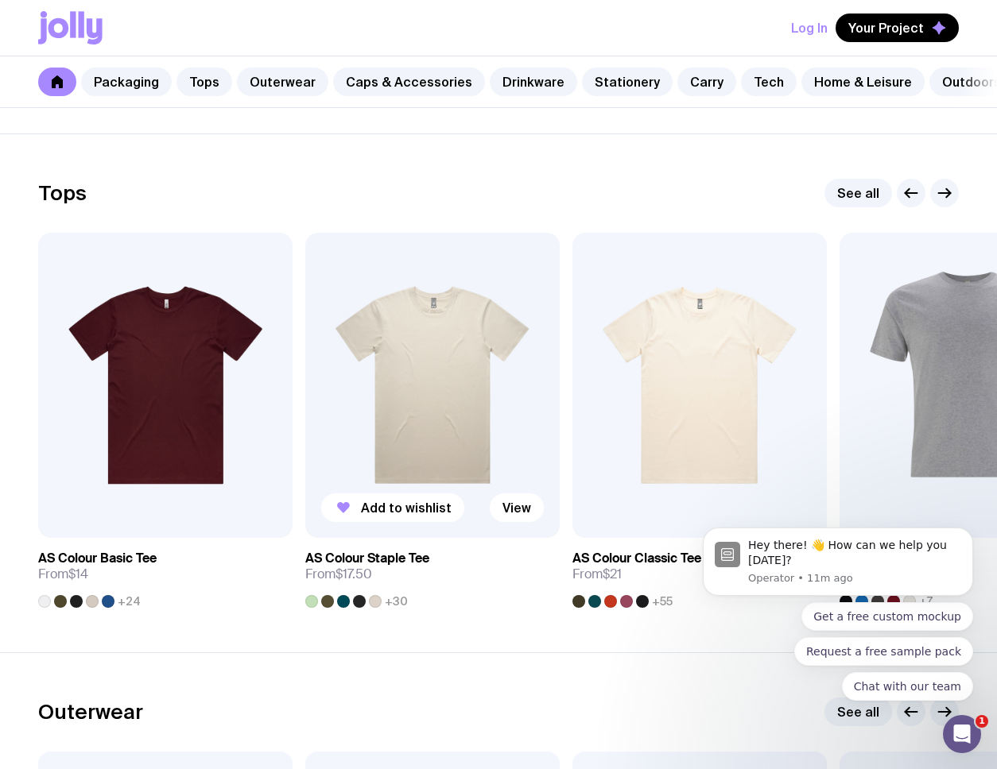
scroll to position [720, 0]
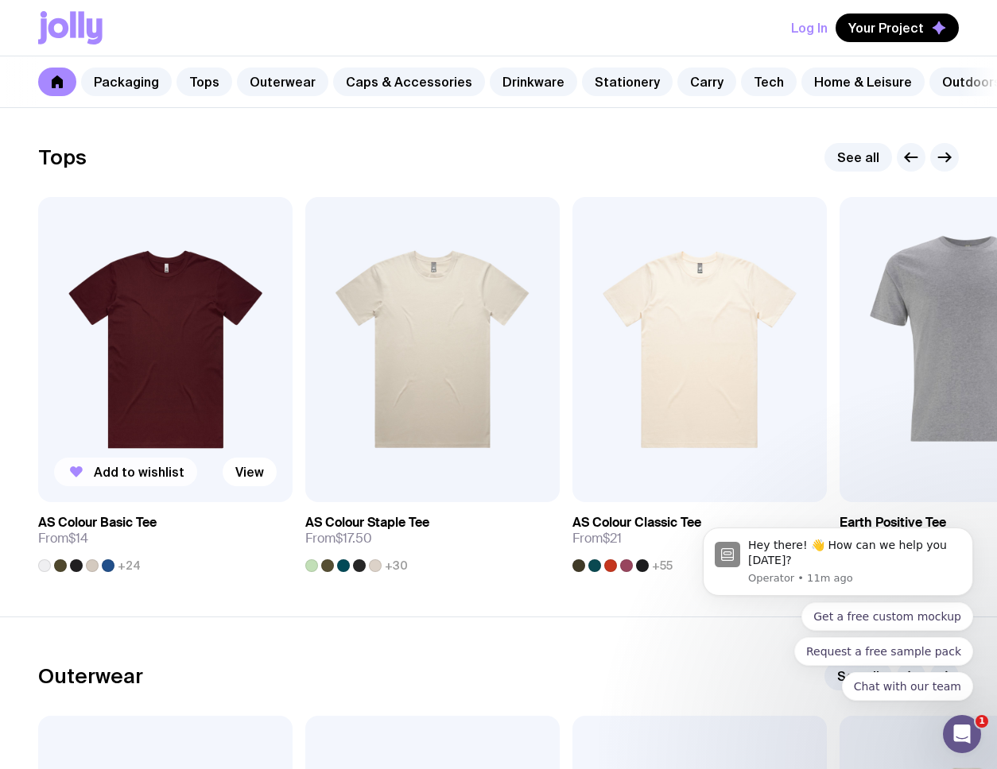
click at [143, 474] on span "Add to wishlist" at bounding box center [139, 472] width 91 height 16
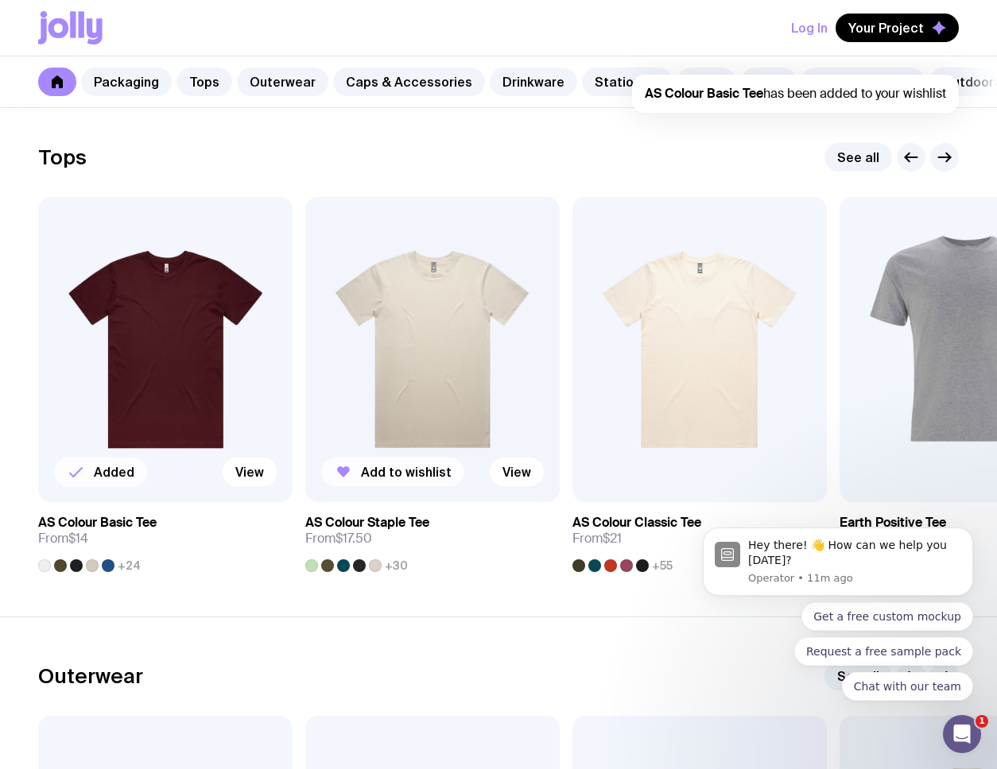
click at [352, 476] on icon "button" at bounding box center [343, 472] width 19 height 19
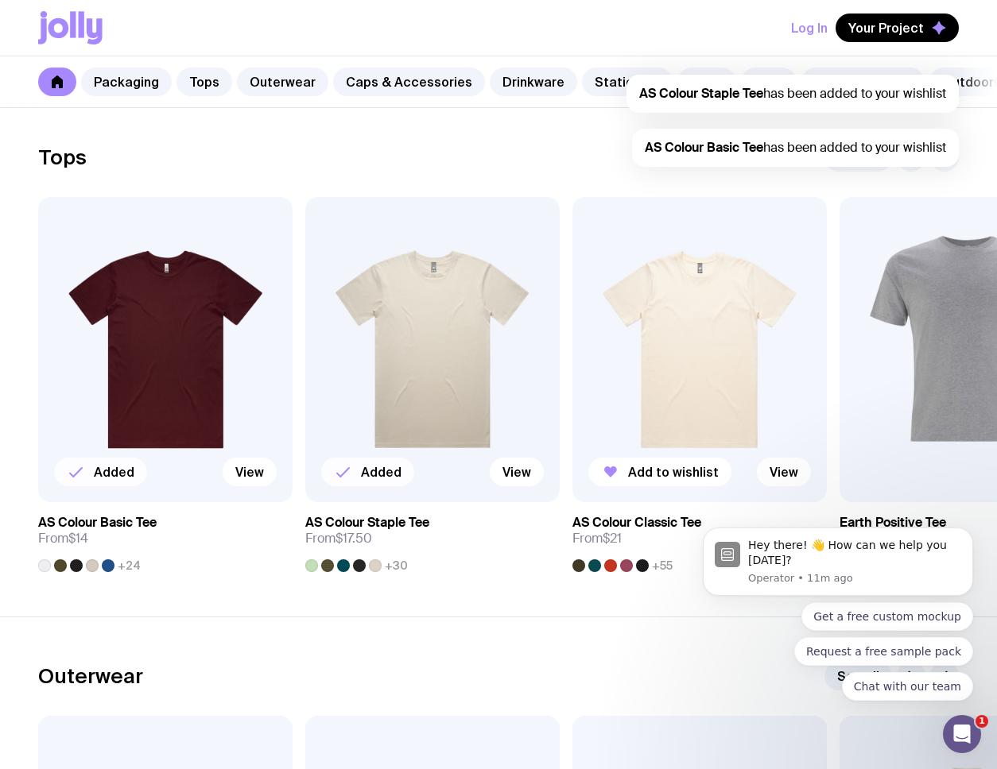
drag, startPoint x: 637, startPoint y: 476, endPoint x: 580, endPoint y: 474, distance: 57.3
click at [637, 476] on span "Add to wishlist" at bounding box center [673, 472] width 91 height 16
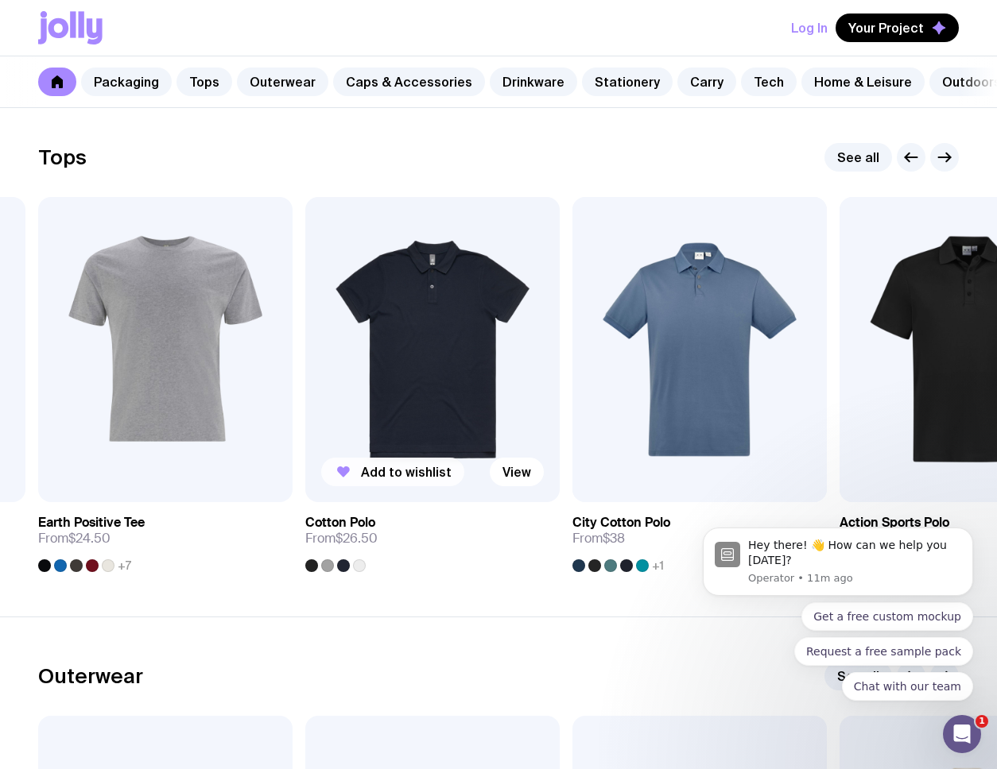
click at [409, 469] on span "Add to wishlist" at bounding box center [406, 472] width 91 height 16
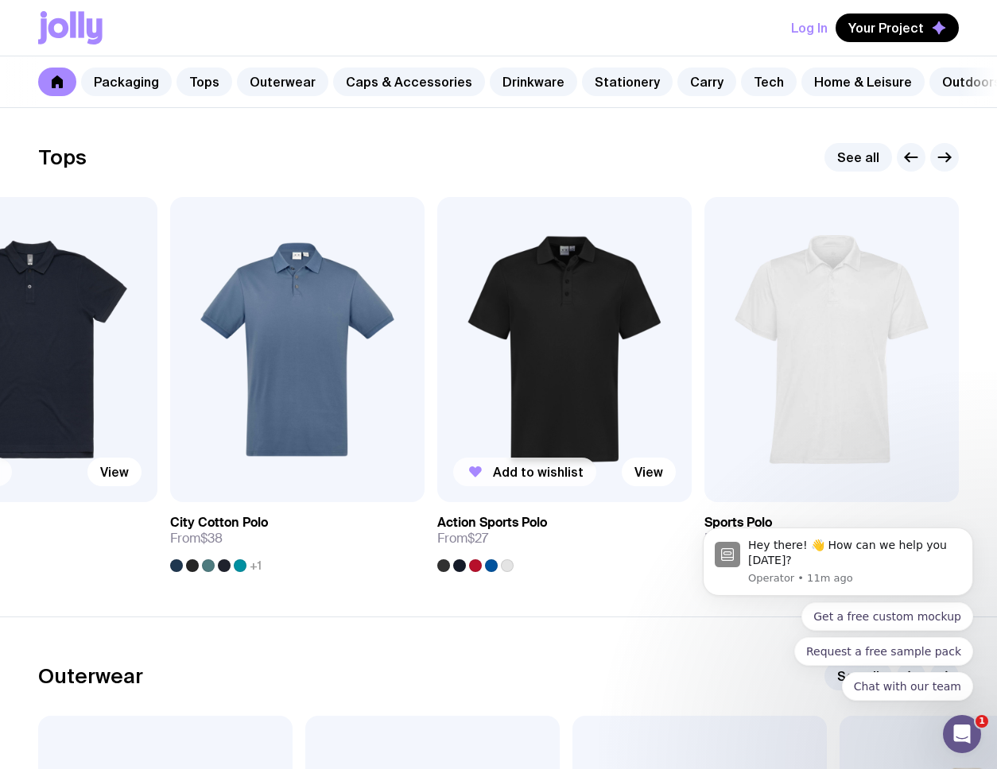
click at [525, 469] on span "Add to wishlist" at bounding box center [538, 472] width 91 height 16
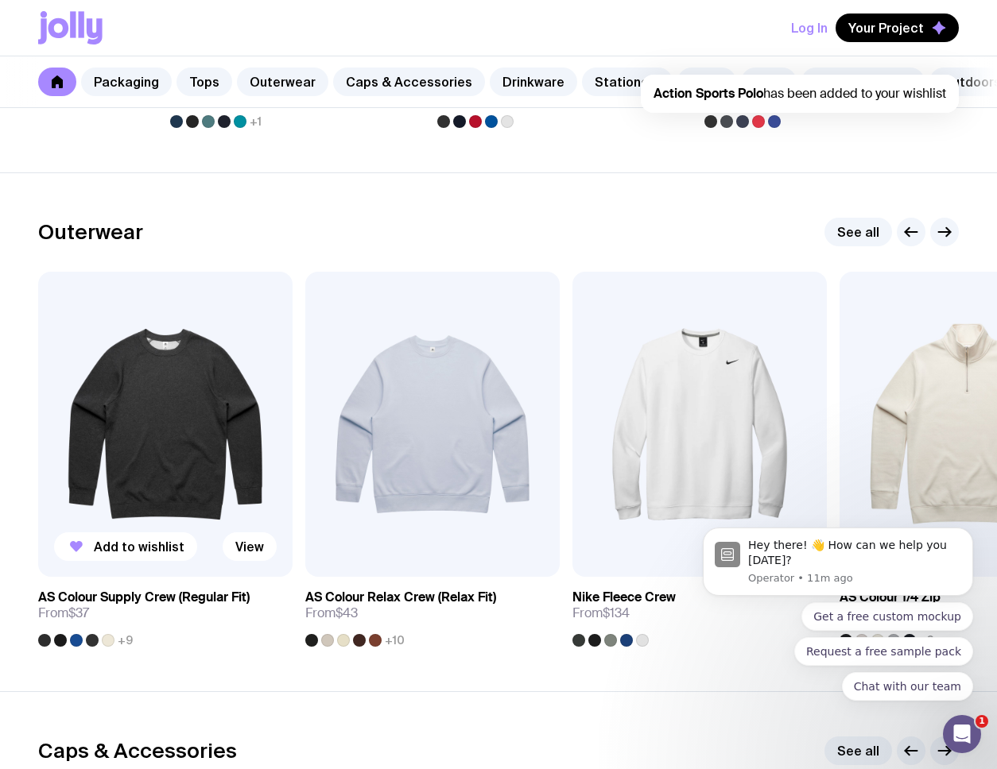
scroll to position [1172, 0]
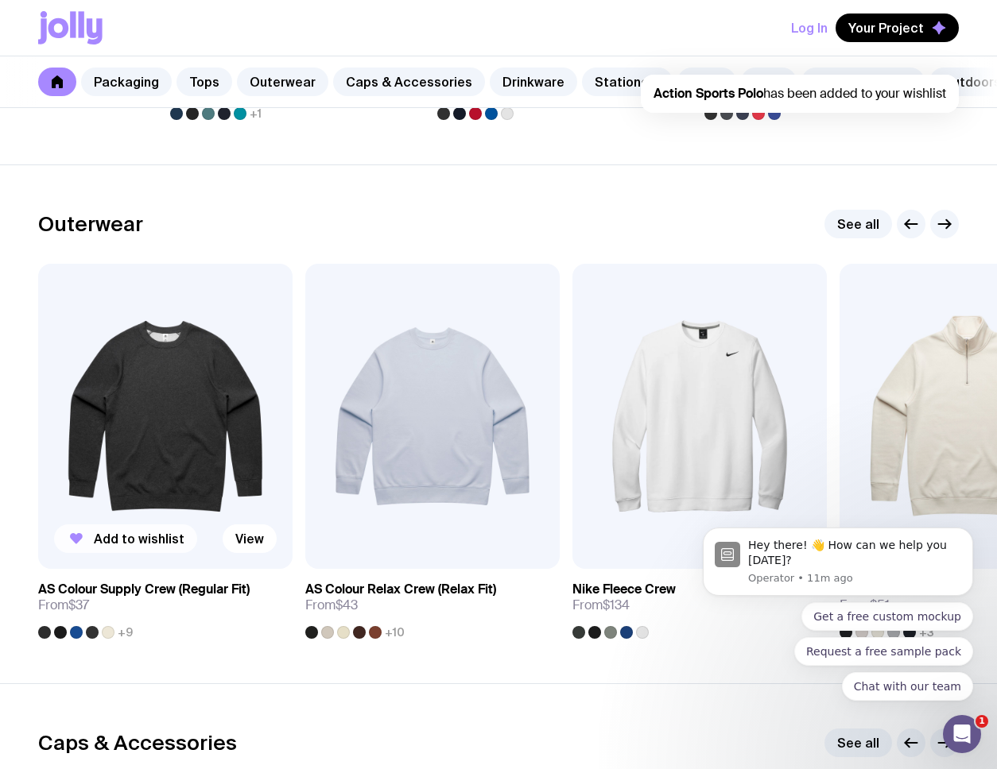
click at [138, 535] on span "Add to wishlist" at bounding box center [139, 539] width 91 height 16
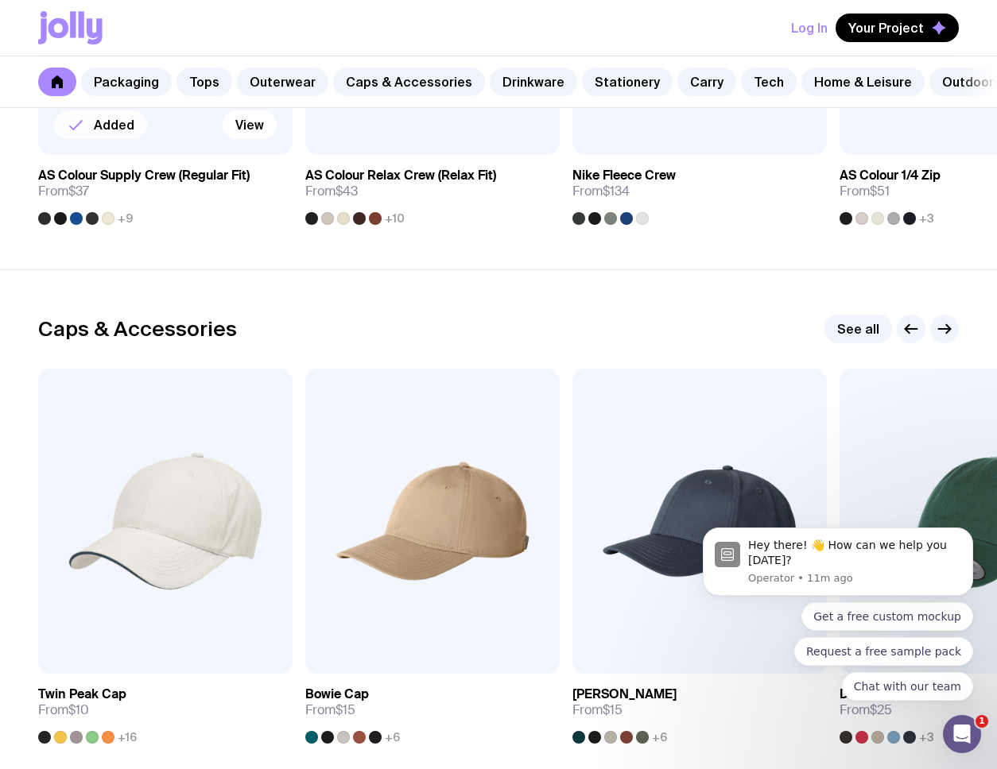
scroll to position [1753, 0]
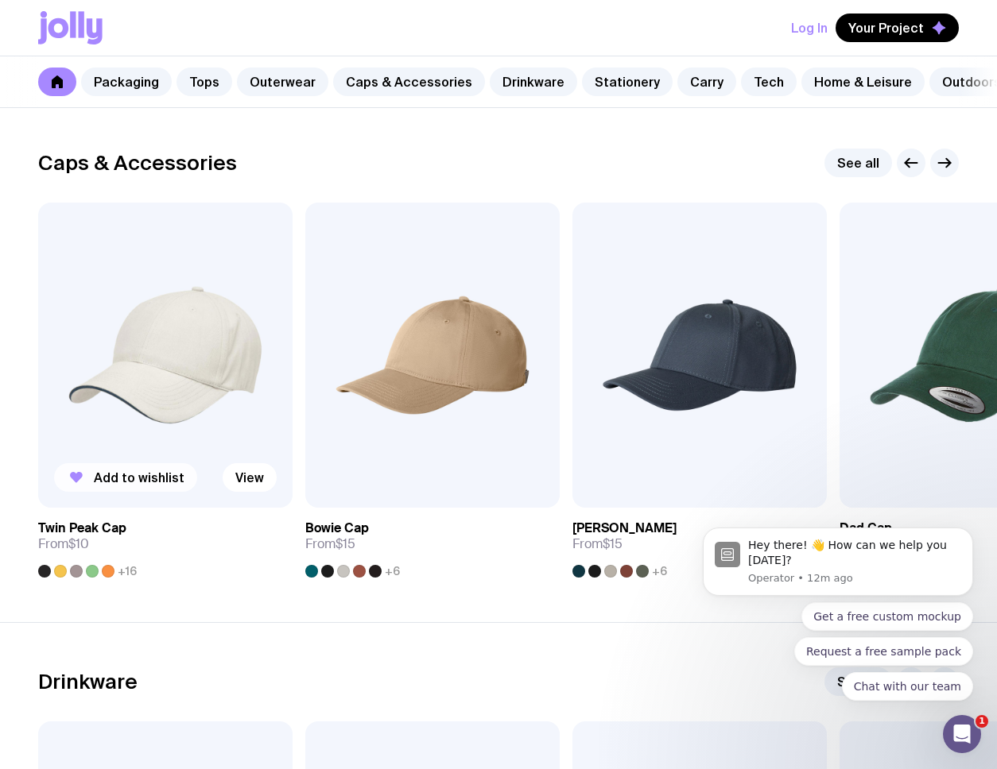
click at [116, 475] on span "Add to wishlist" at bounding box center [139, 478] width 91 height 16
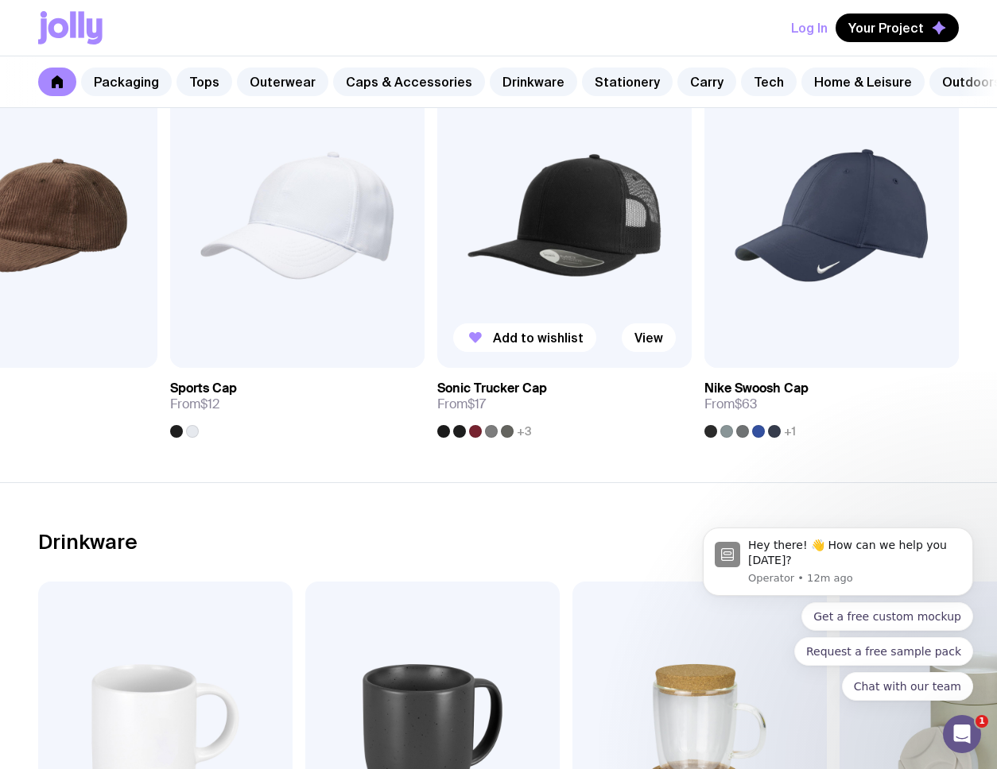
scroll to position [1838, 0]
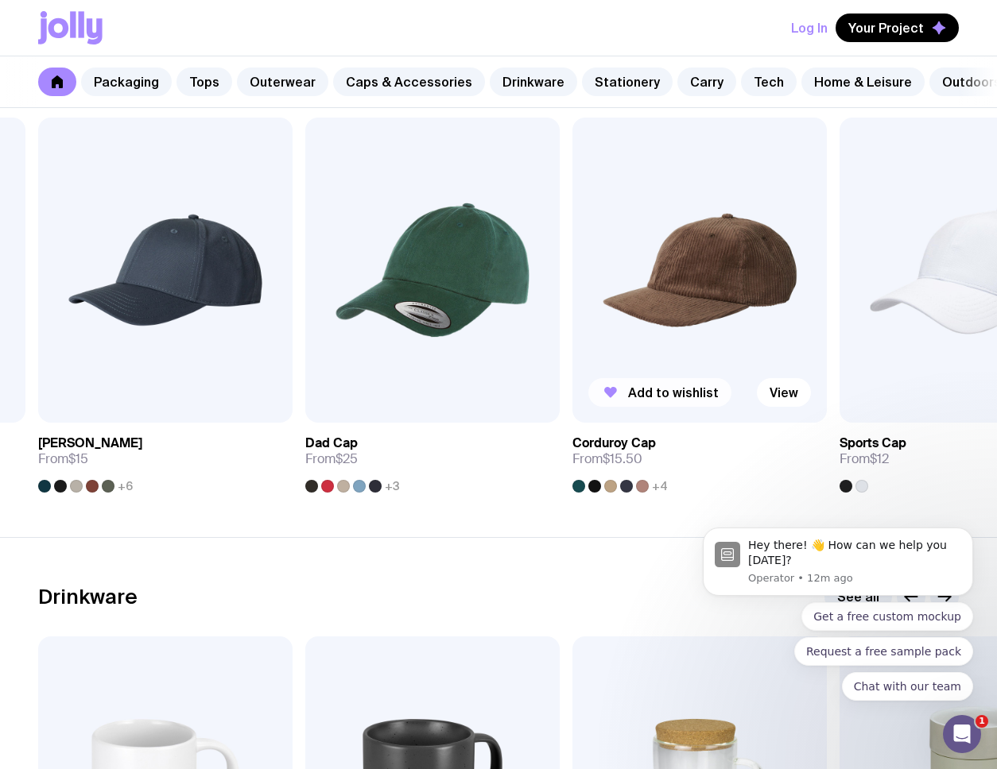
click at [638, 388] on span "Add to wishlist" at bounding box center [673, 393] width 91 height 16
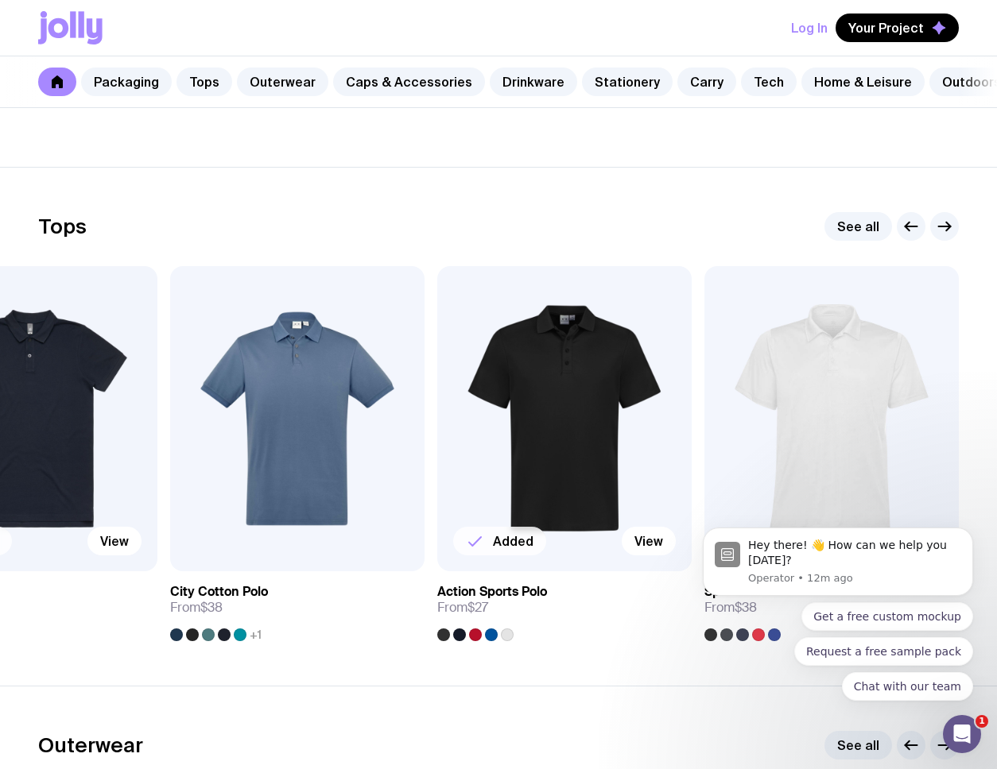
scroll to position [0, 0]
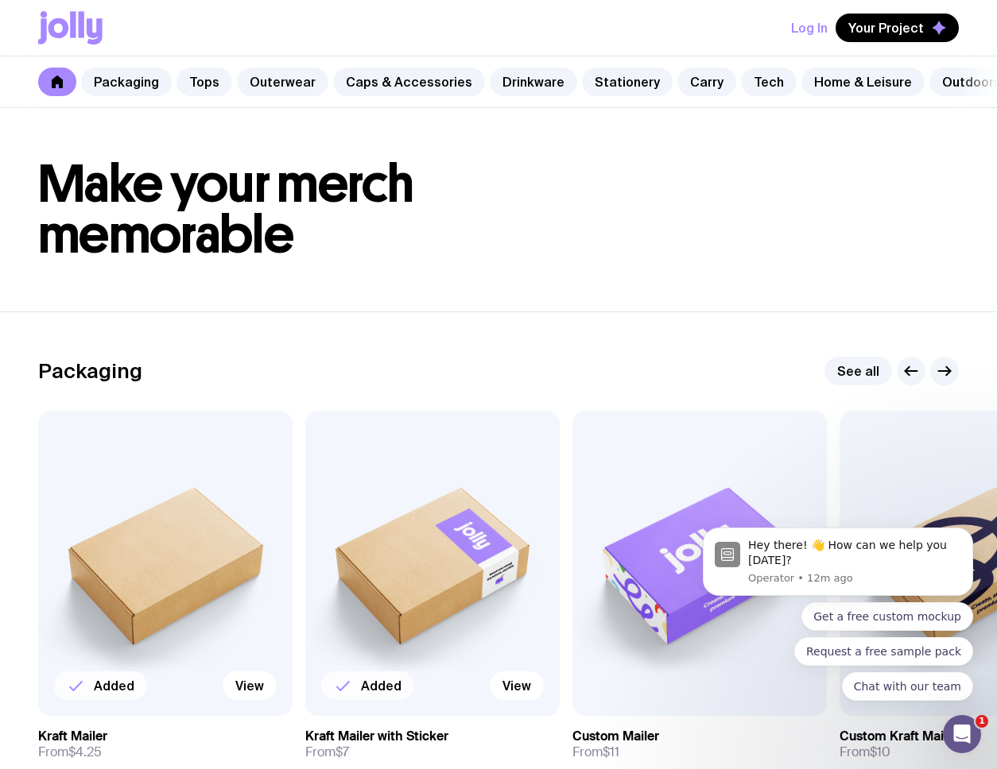
click at [72, 33] on icon at bounding box center [73, 24] width 6 height 26
